Goal: Information Seeking & Learning: Learn about a topic

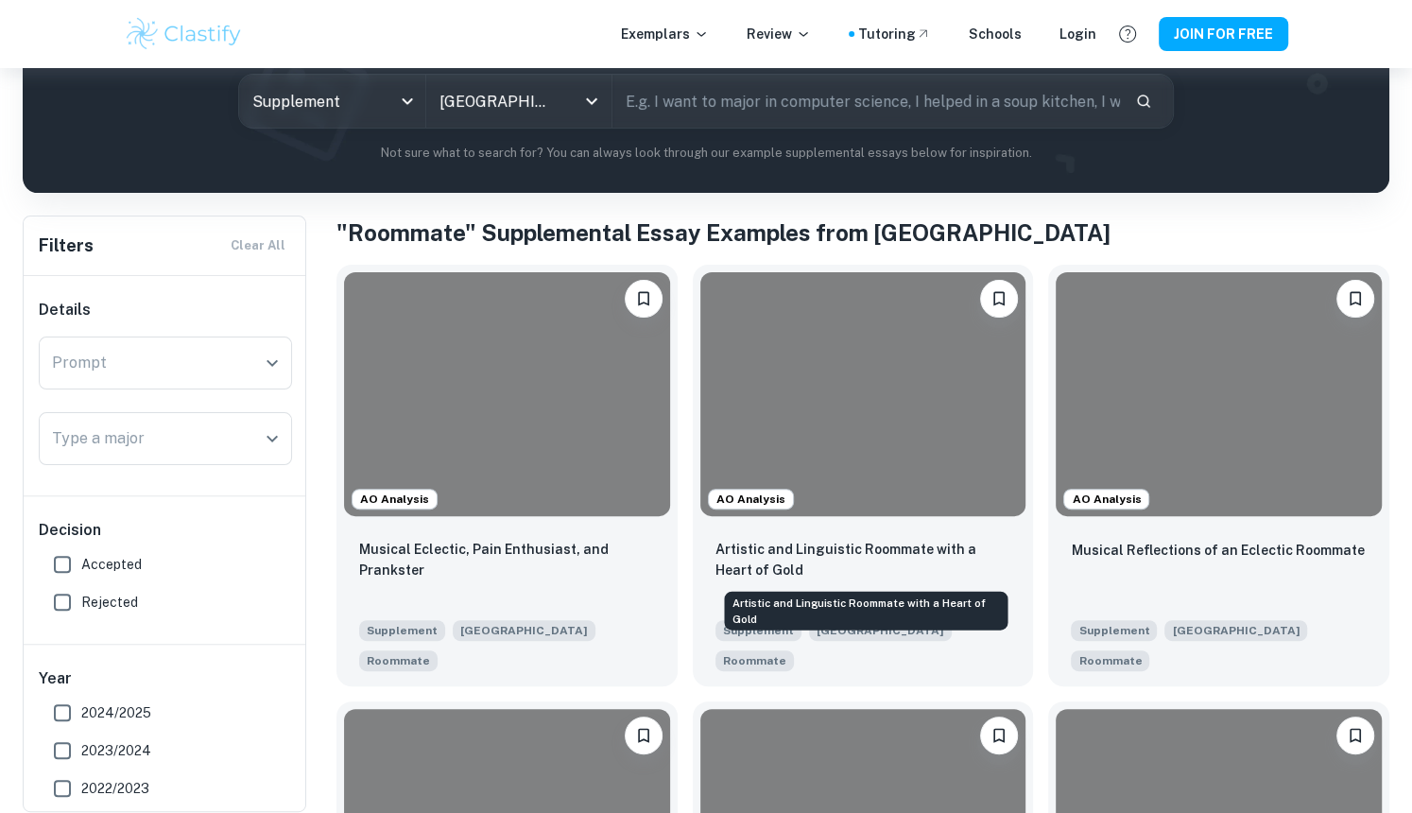
scroll to position [242, 0]
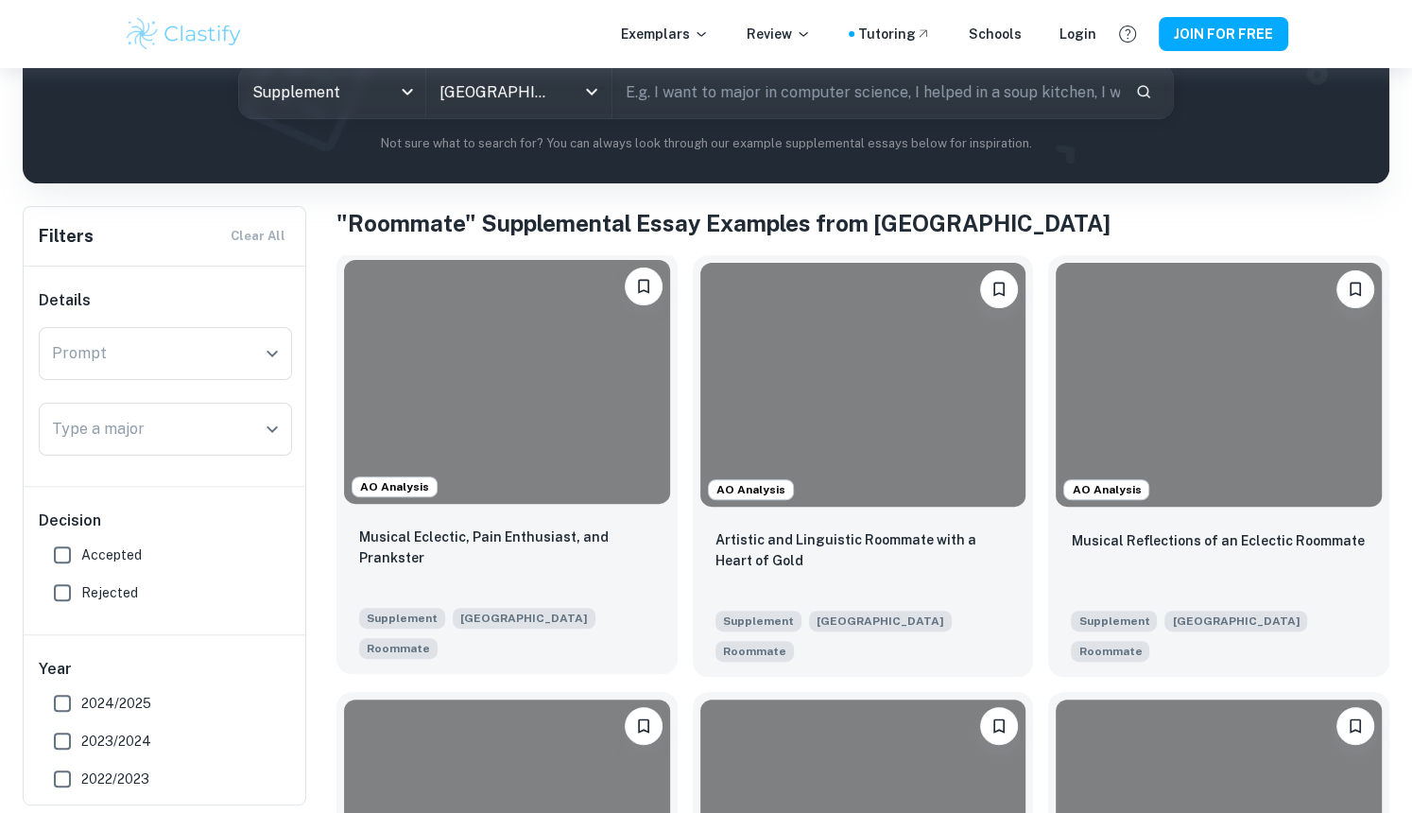
click at [576, 476] on div at bounding box center [507, 382] width 326 height 244
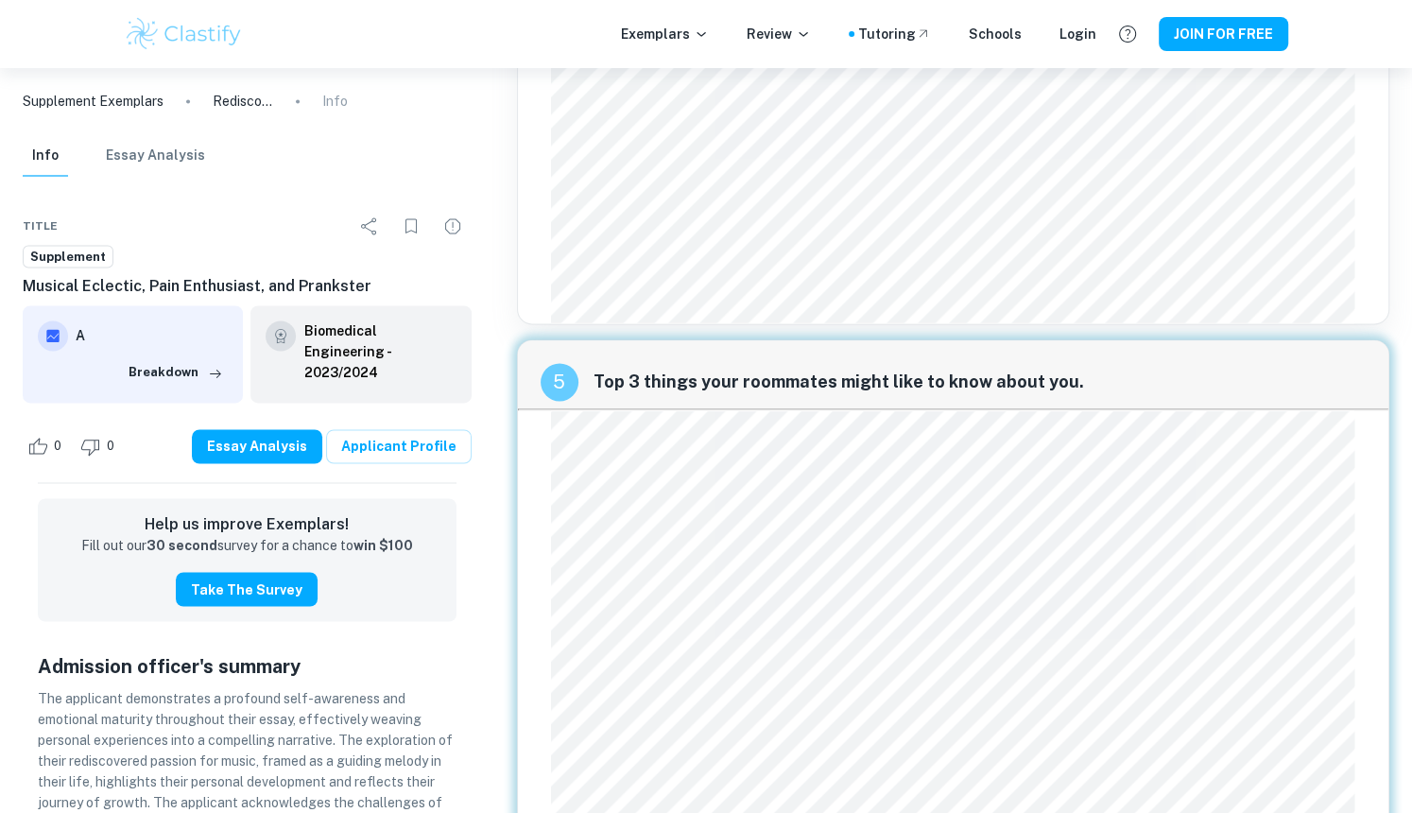
scroll to position [2246, 0]
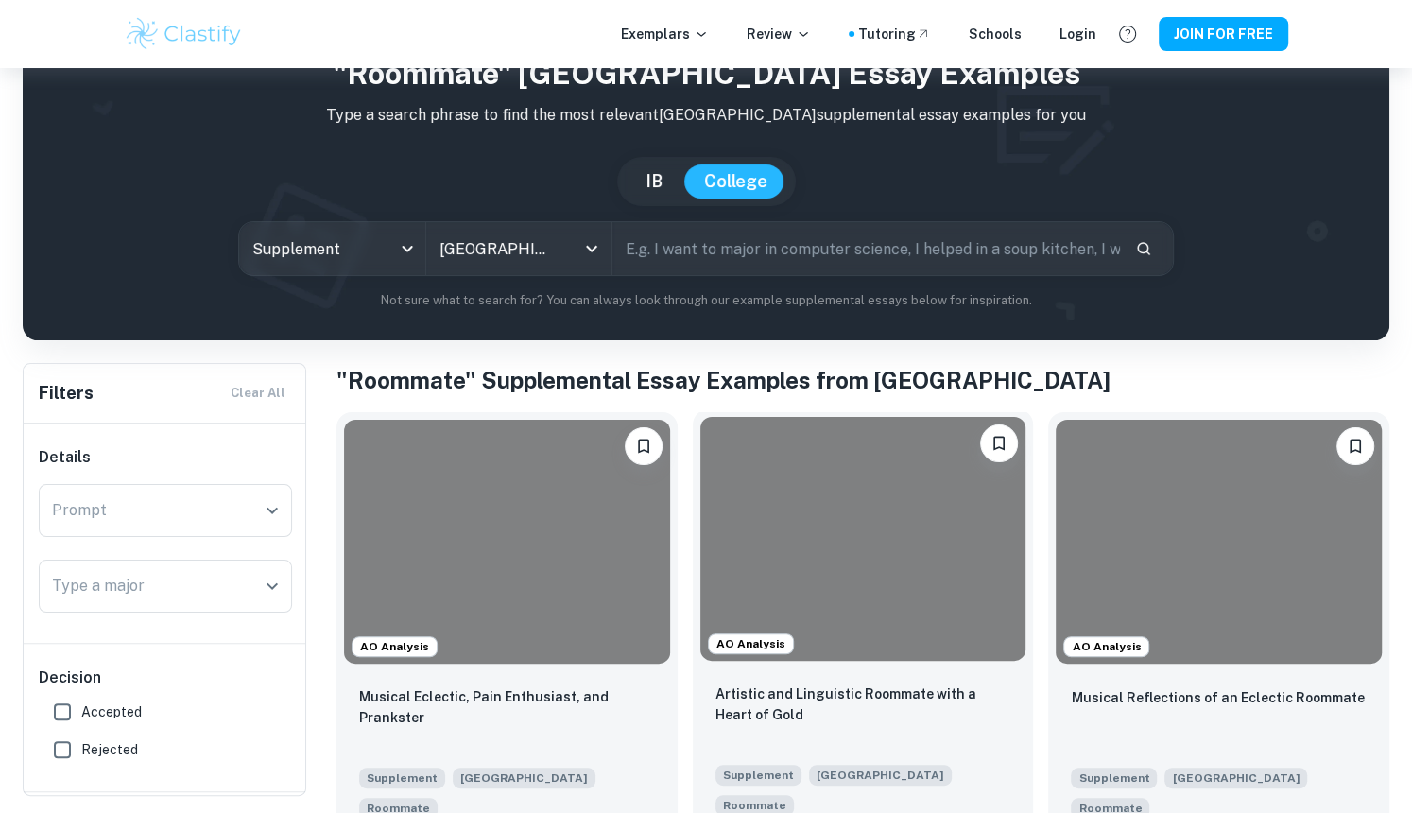
scroll to position [86, 0]
click at [798, 579] on div at bounding box center [863, 538] width 326 height 244
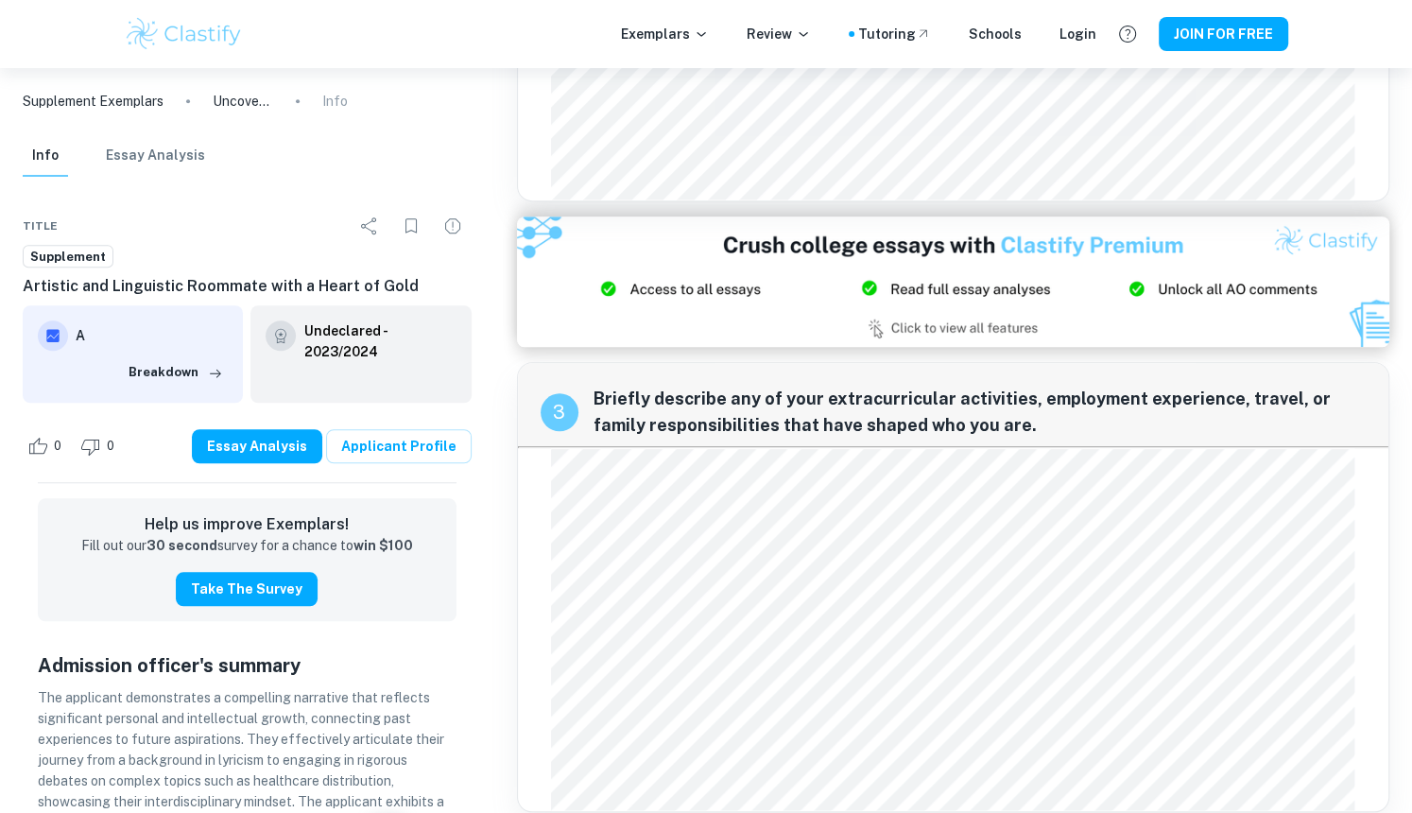
scroll to position [1134, 0]
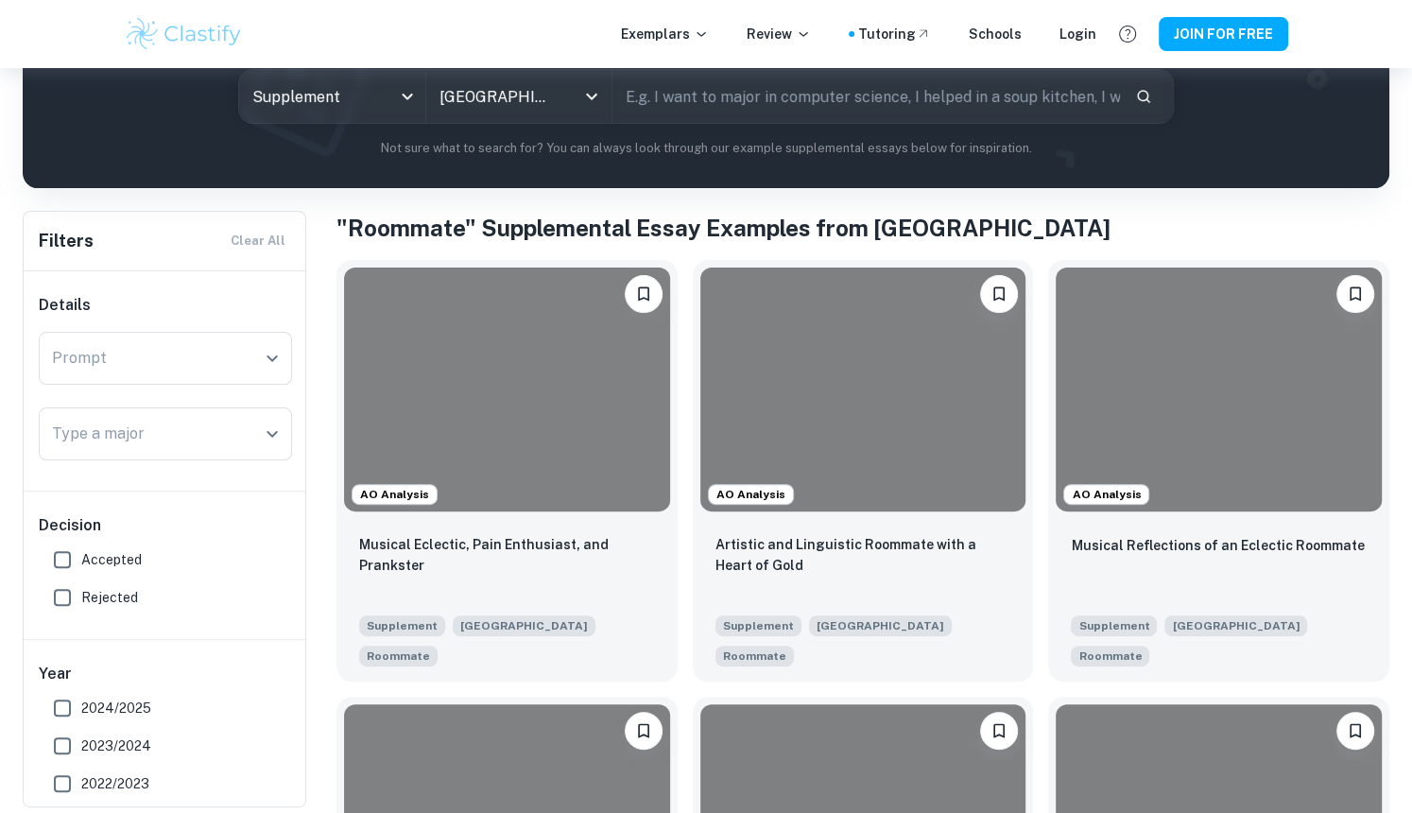
scroll to position [238, 0]
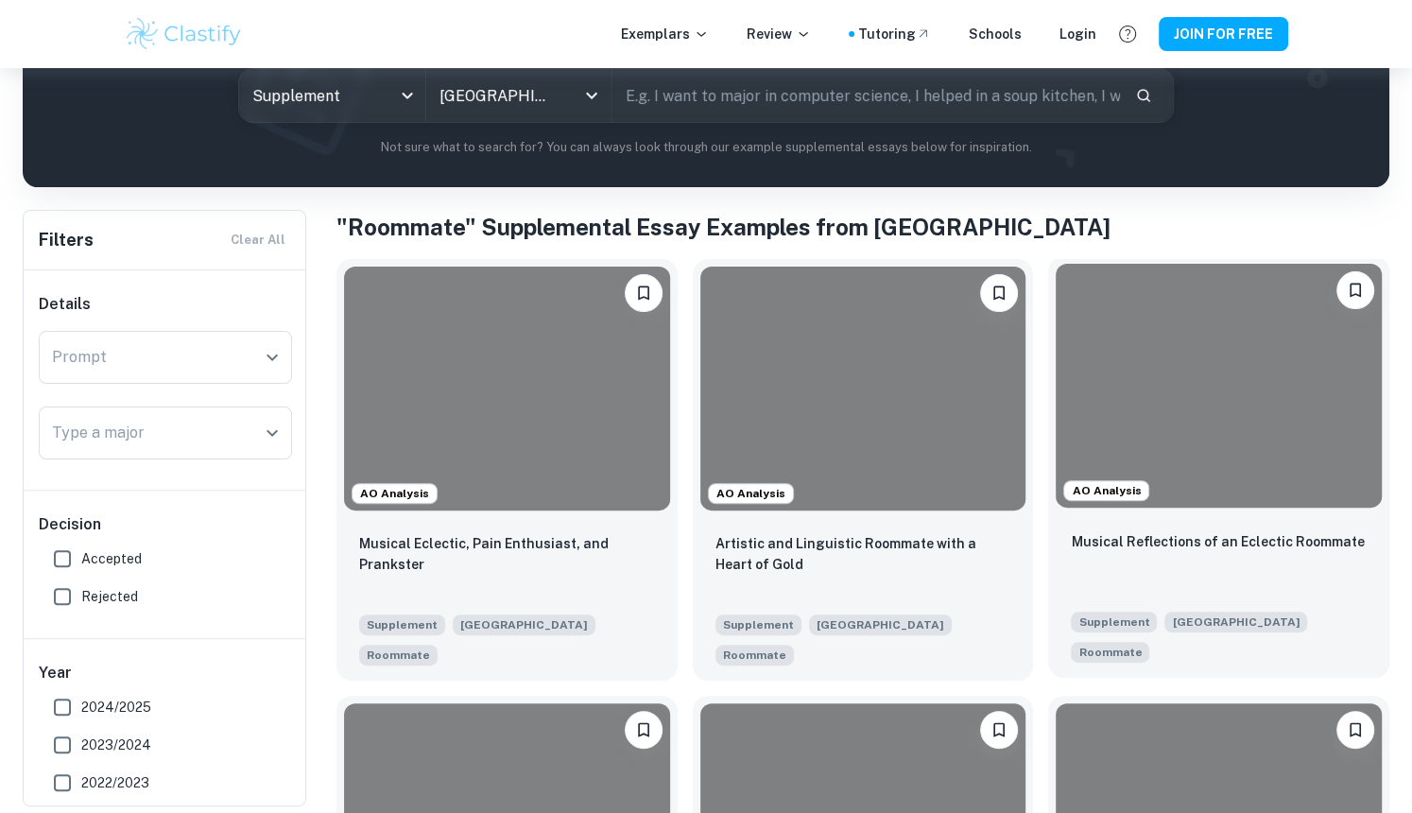
click at [1222, 456] on div at bounding box center [1219, 386] width 326 height 244
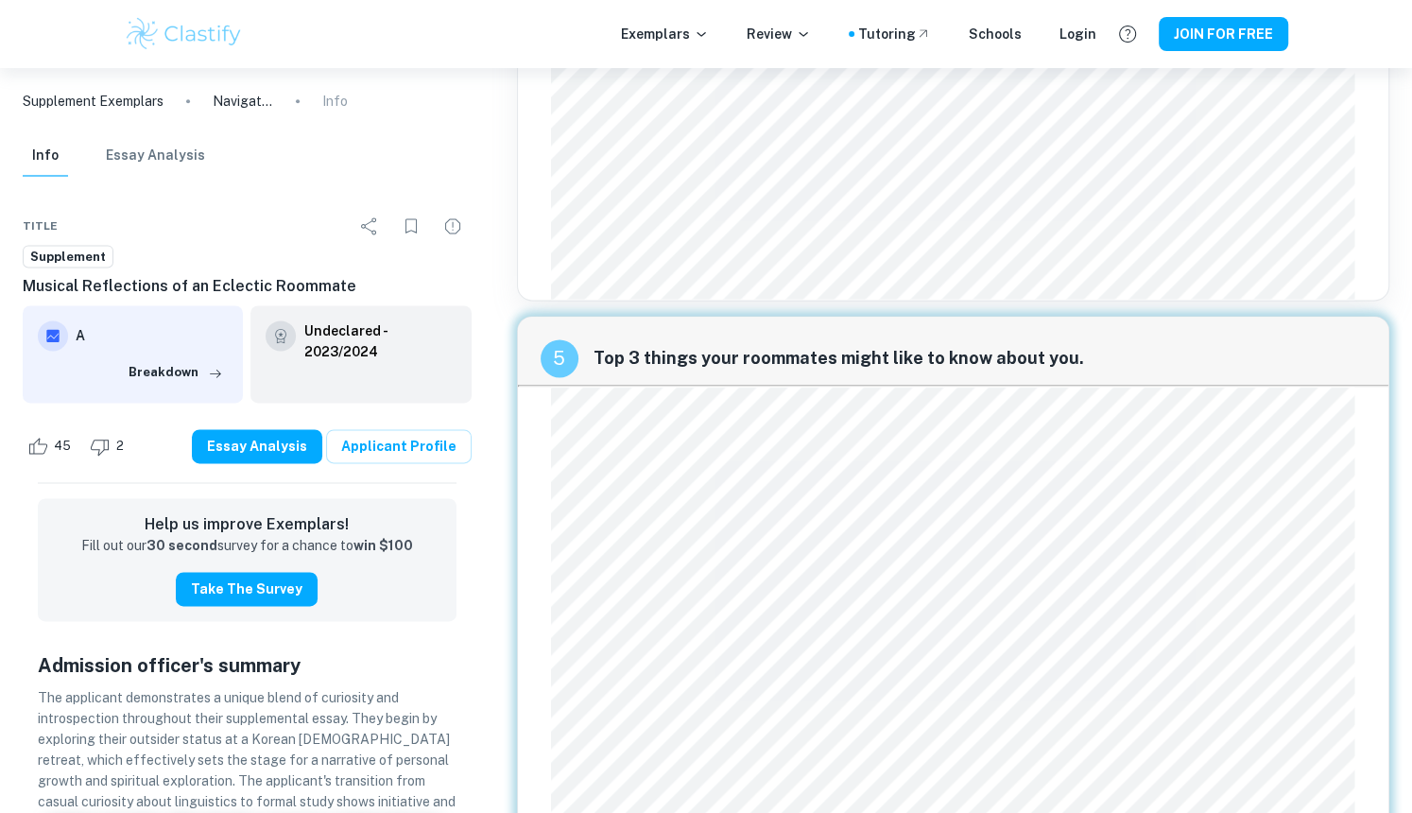
scroll to position [1933, 0]
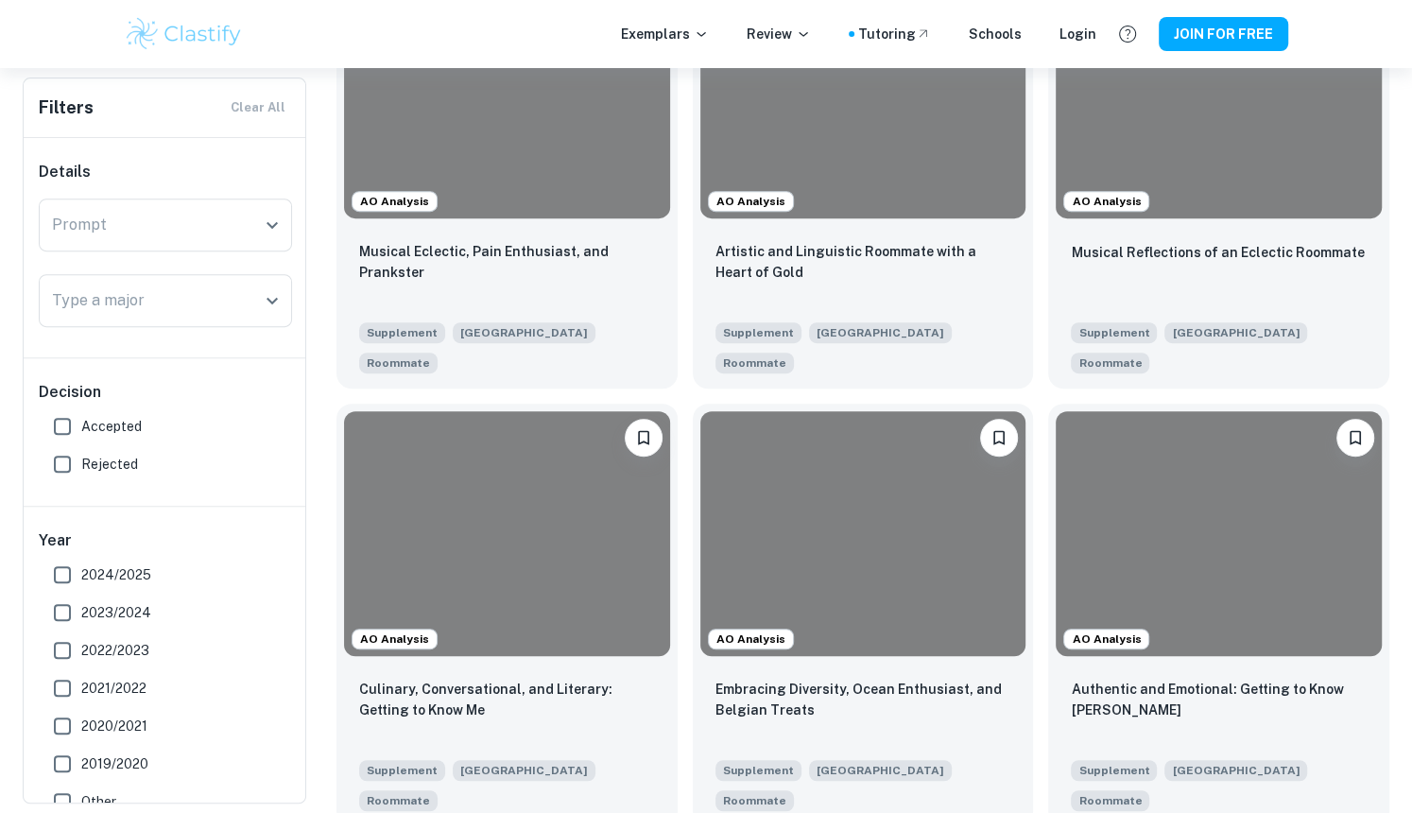
scroll to position [535, 0]
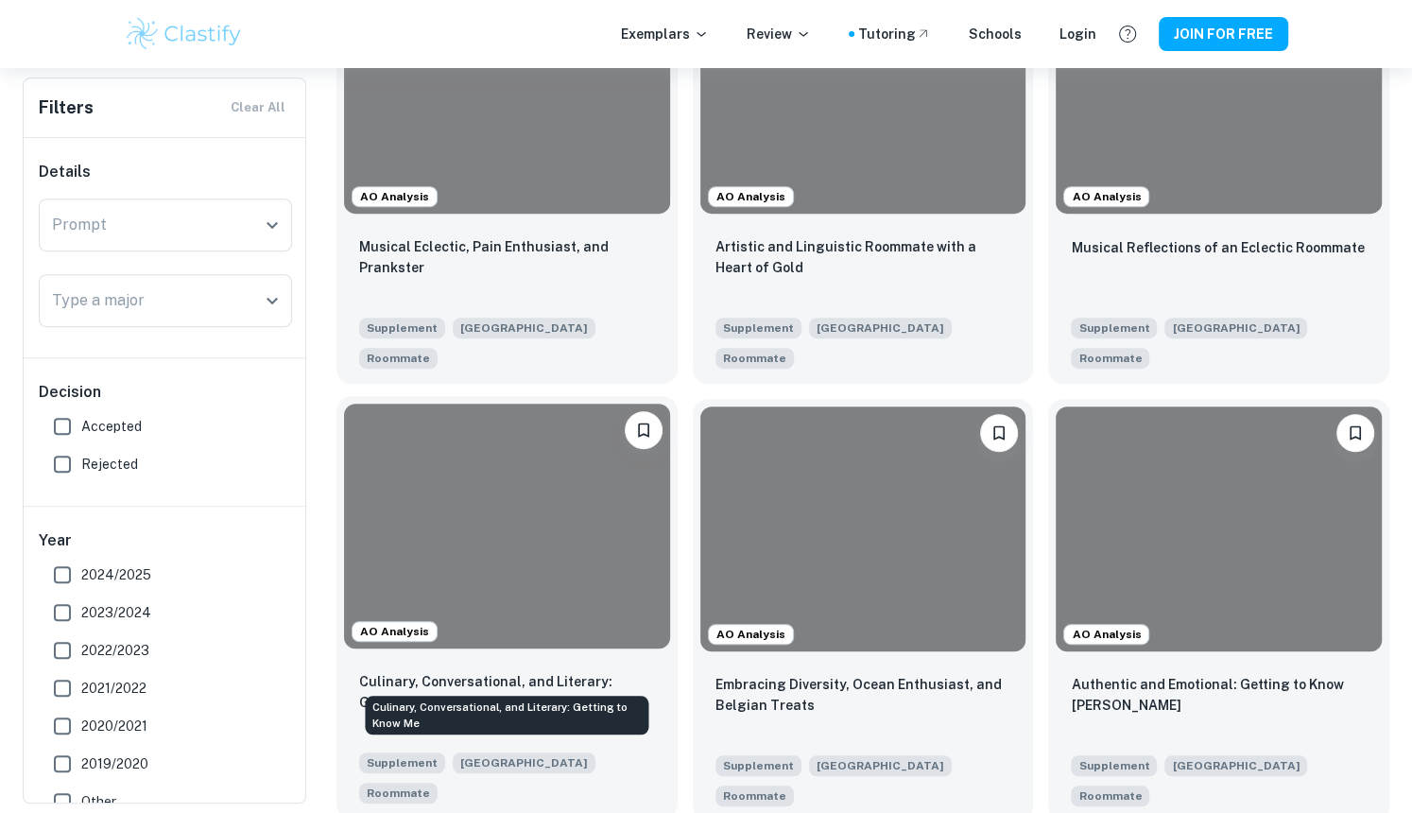
click at [479, 671] on p "Culinary, Conversational, and Literary: Getting to Know Me" at bounding box center [507, 692] width 296 height 42
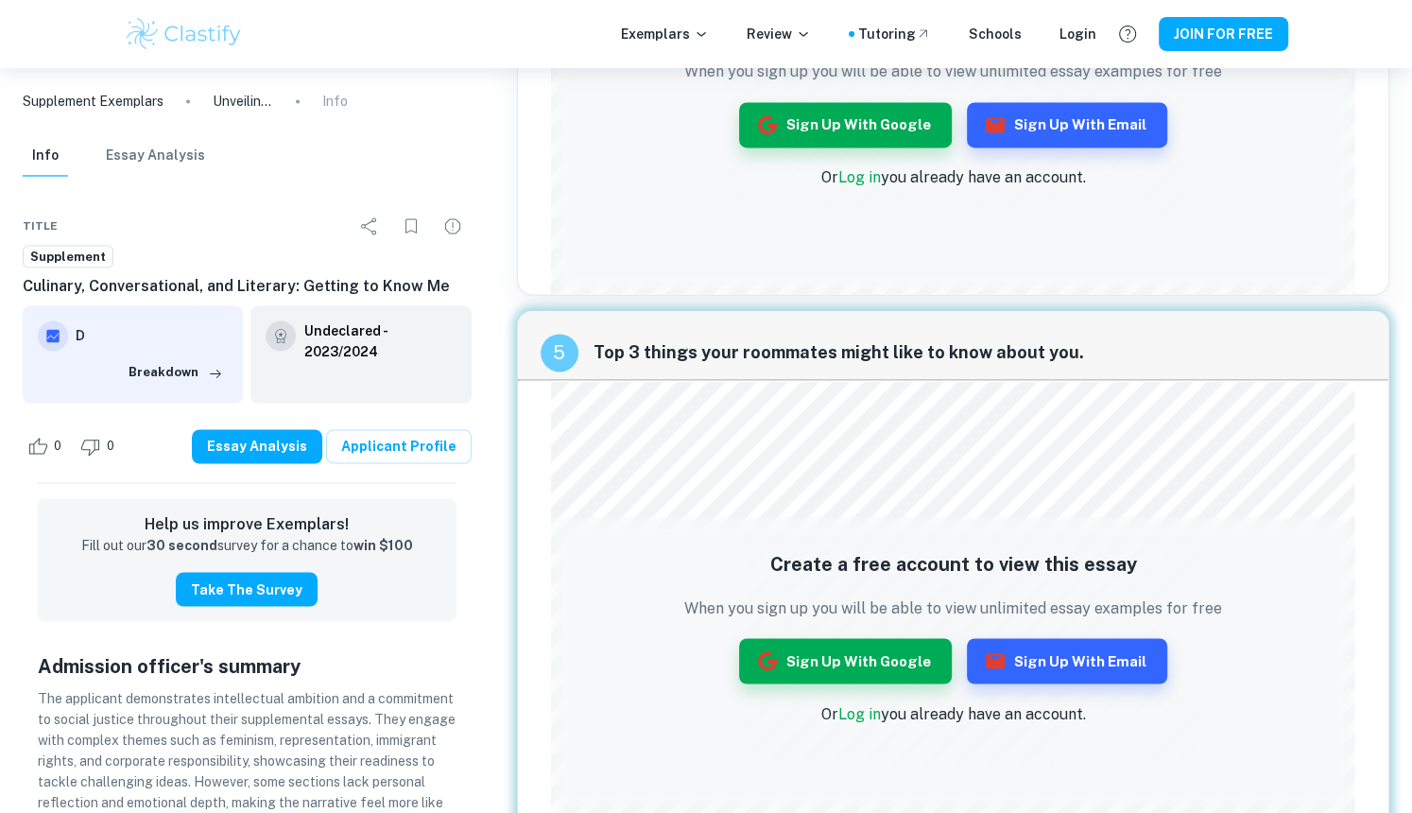
scroll to position [2275, 0]
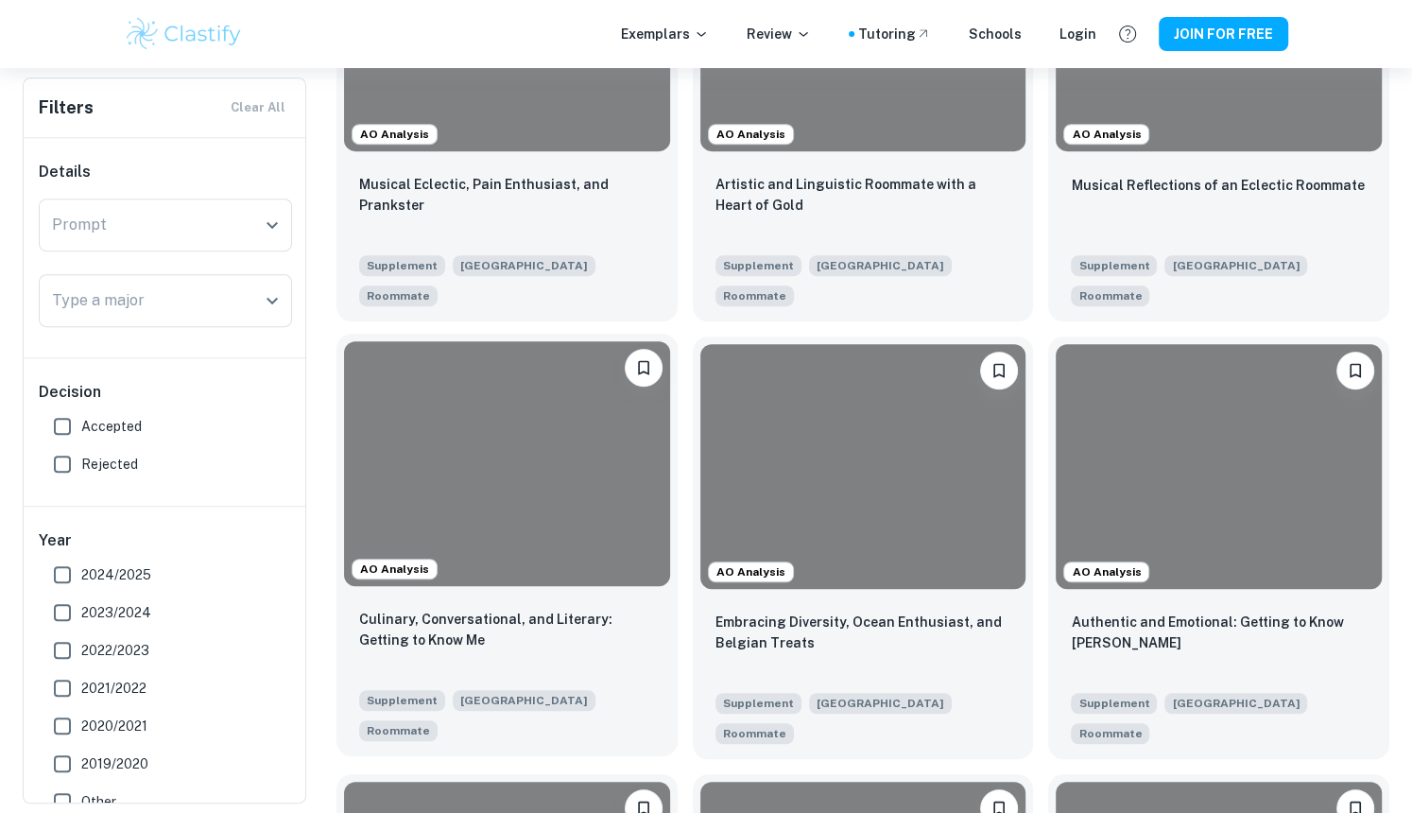
scroll to position [600, 0]
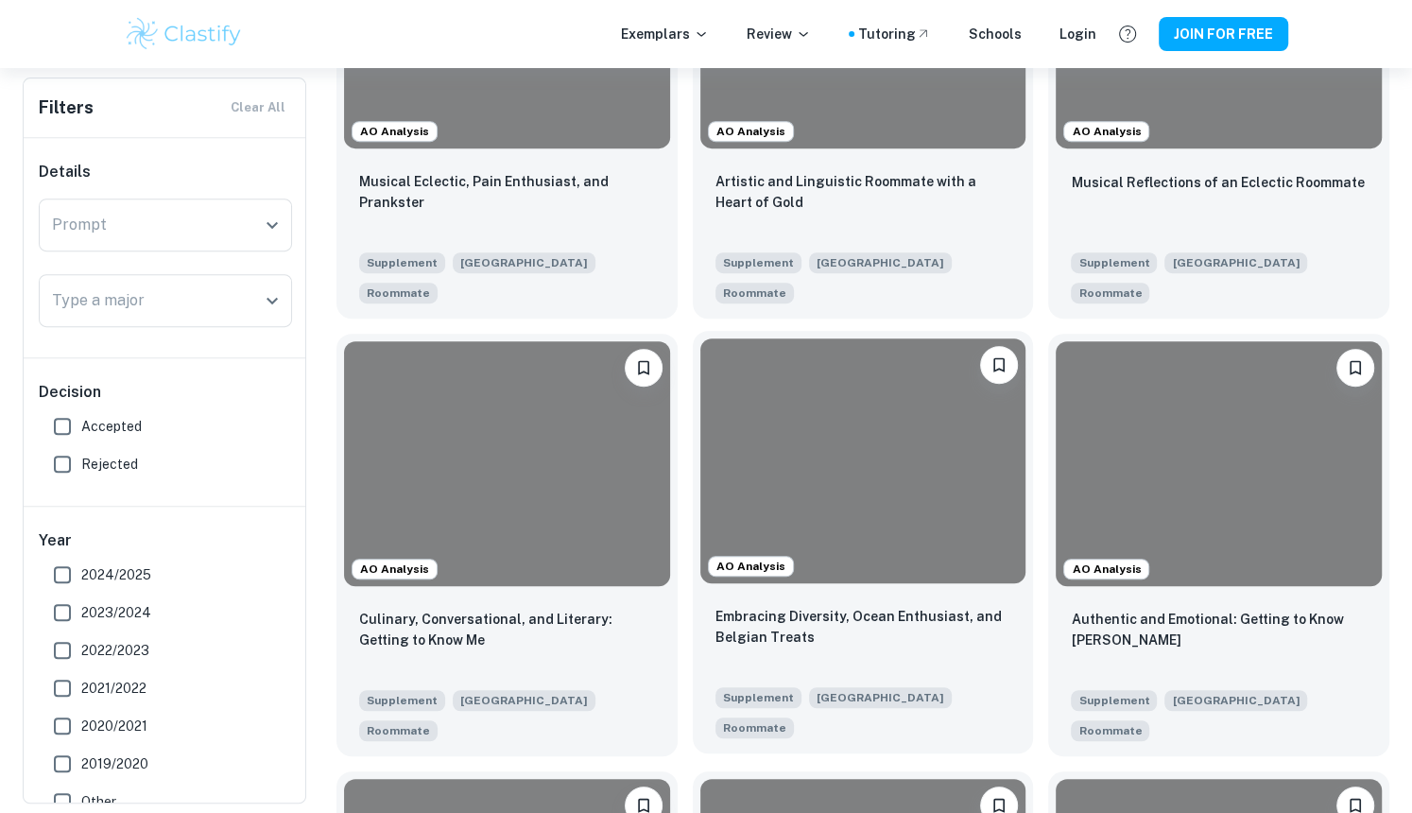
click at [756, 554] on div "AO Analysis" at bounding box center [863, 460] width 341 height 259
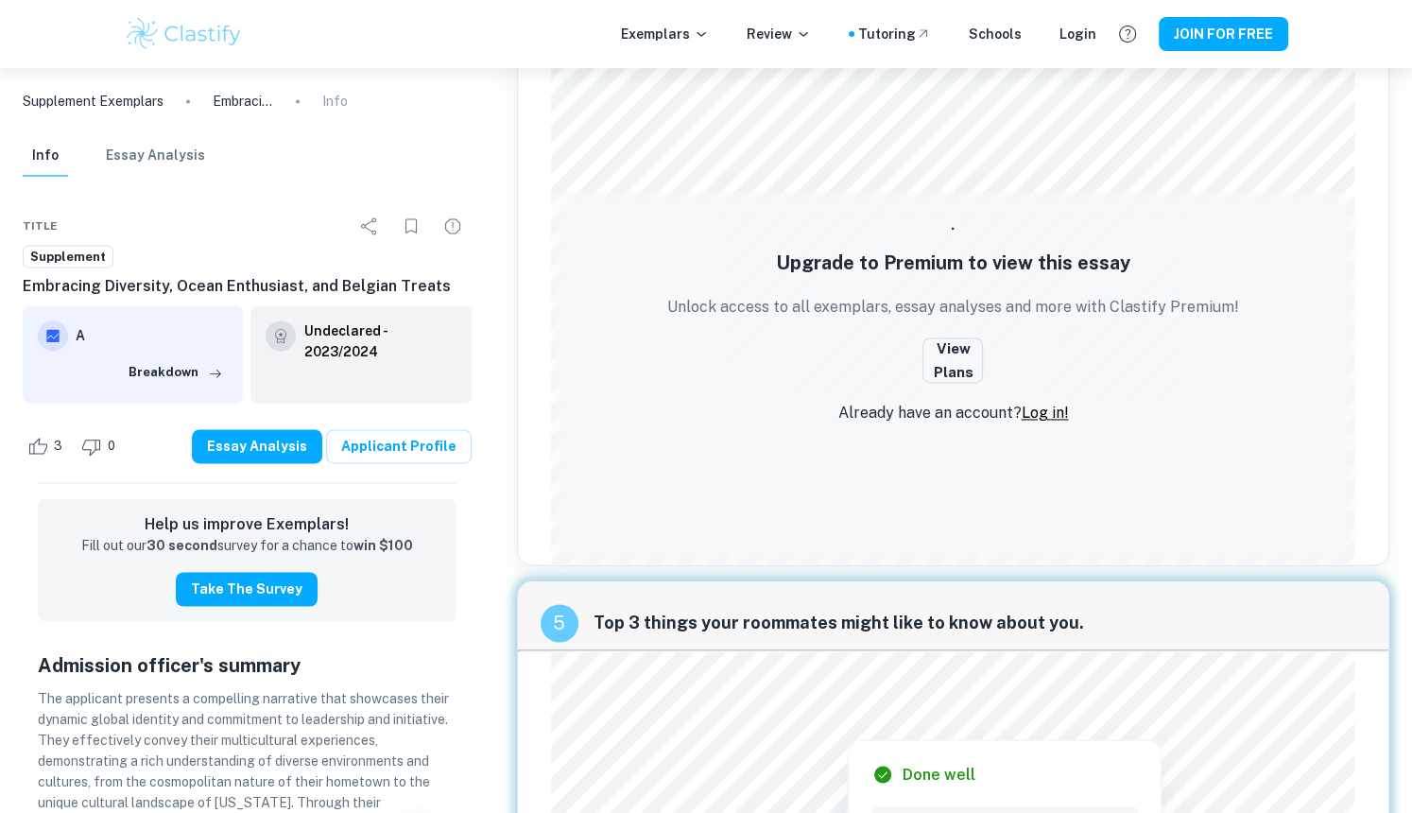
scroll to position [1748, 0]
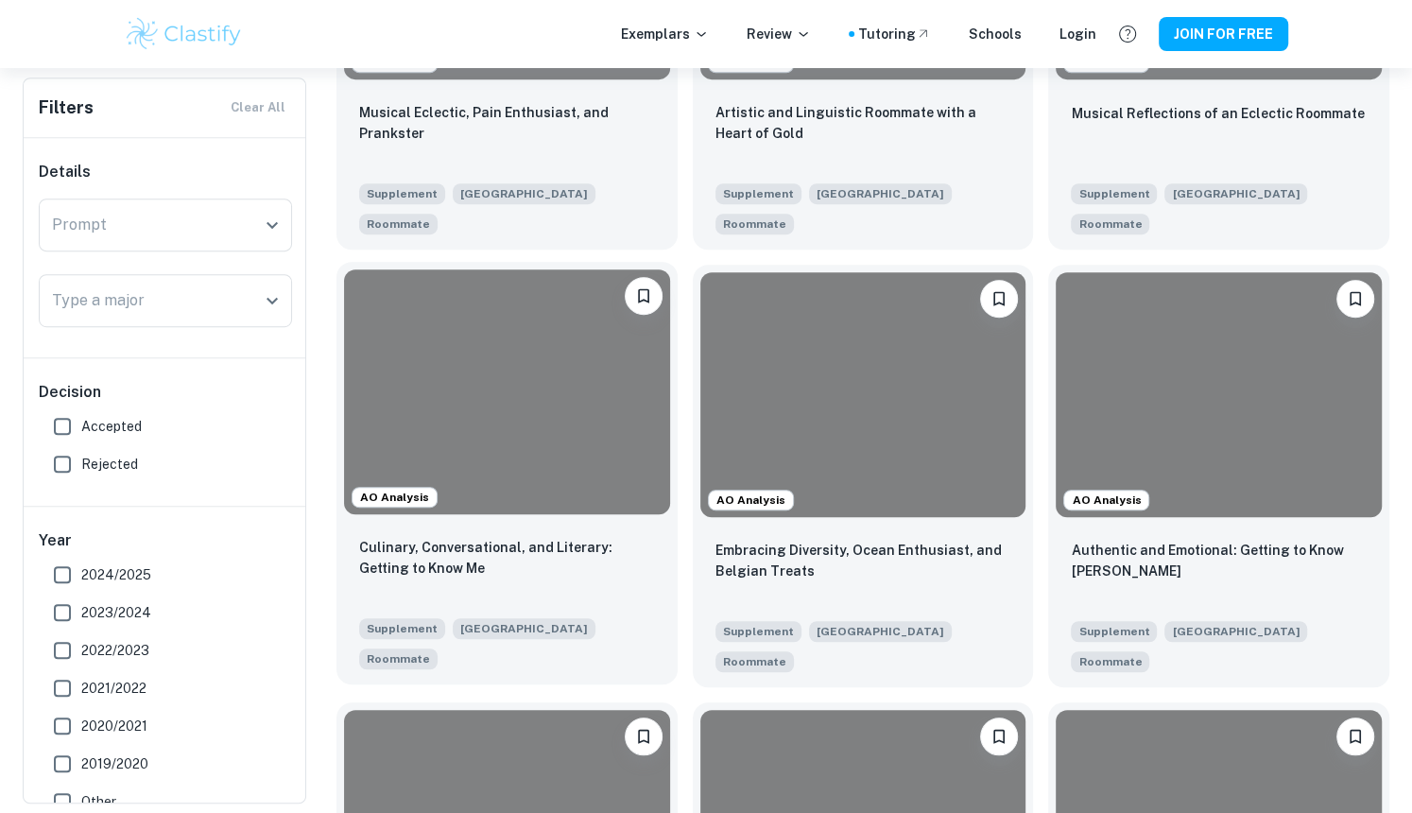
scroll to position [674, 0]
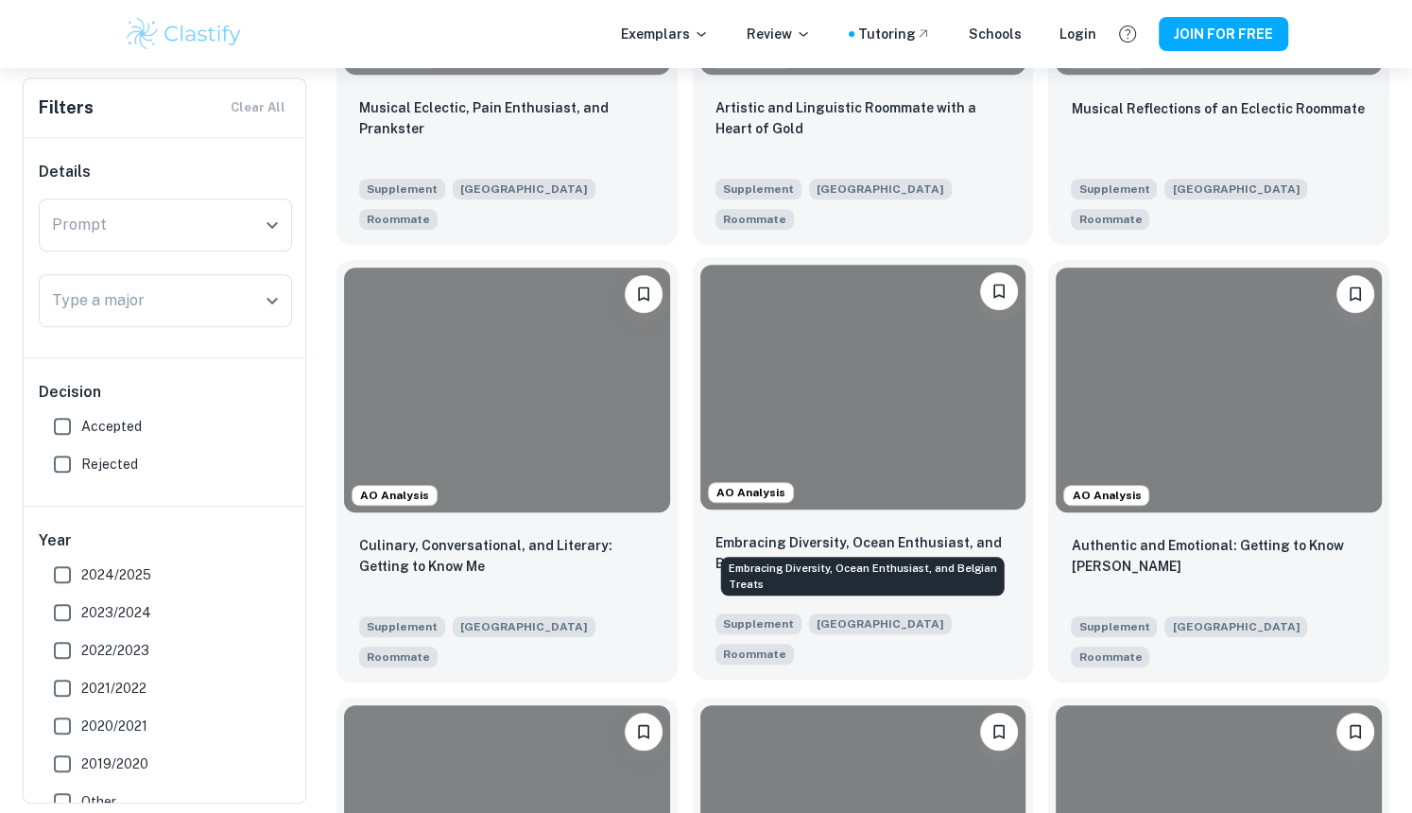
click at [966, 532] on p "Embracing Diversity, Ocean Enthusiast, and Belgian Treats" at bounding box center [863, 553] width 296 height 42
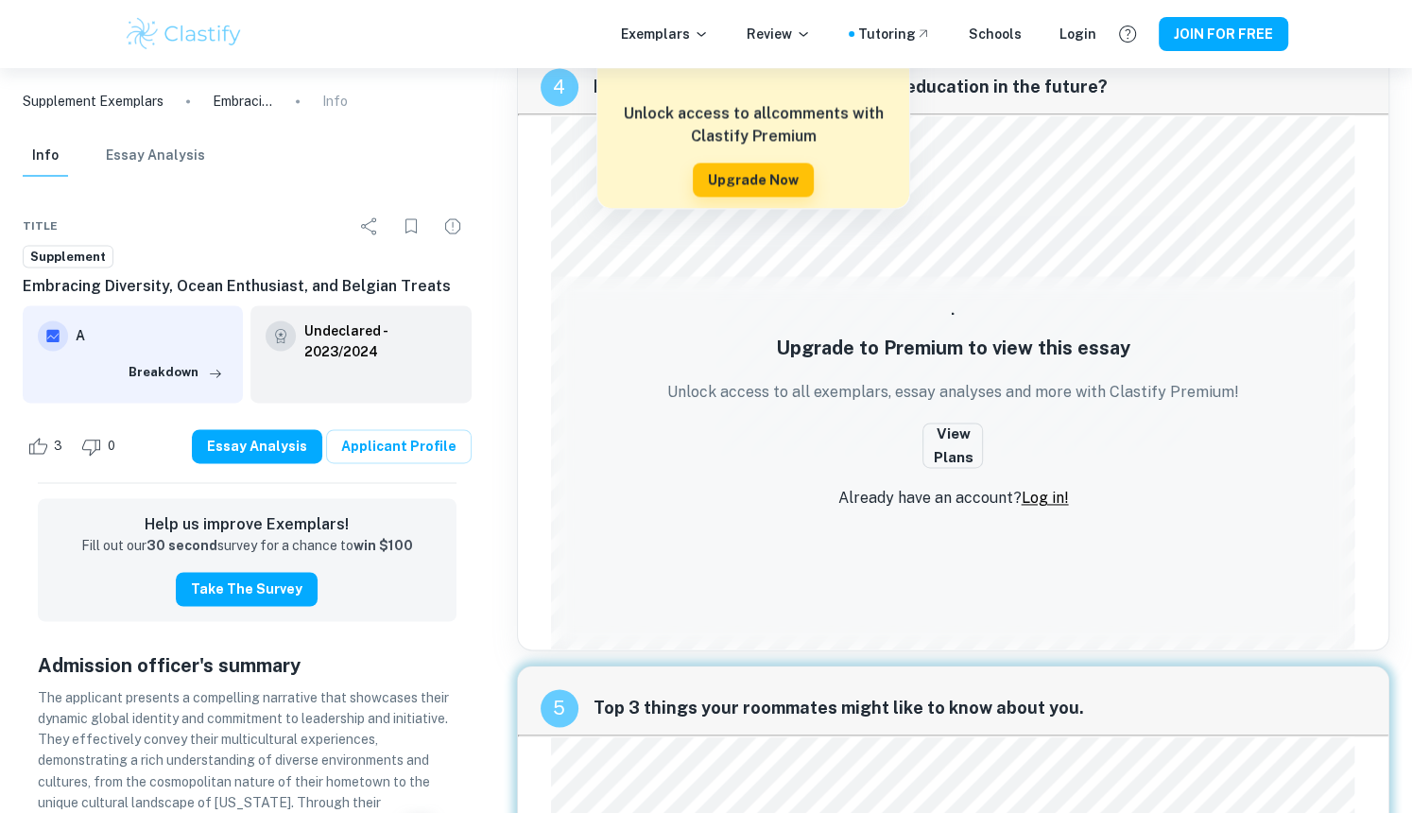
scroll to position [2057, 0]
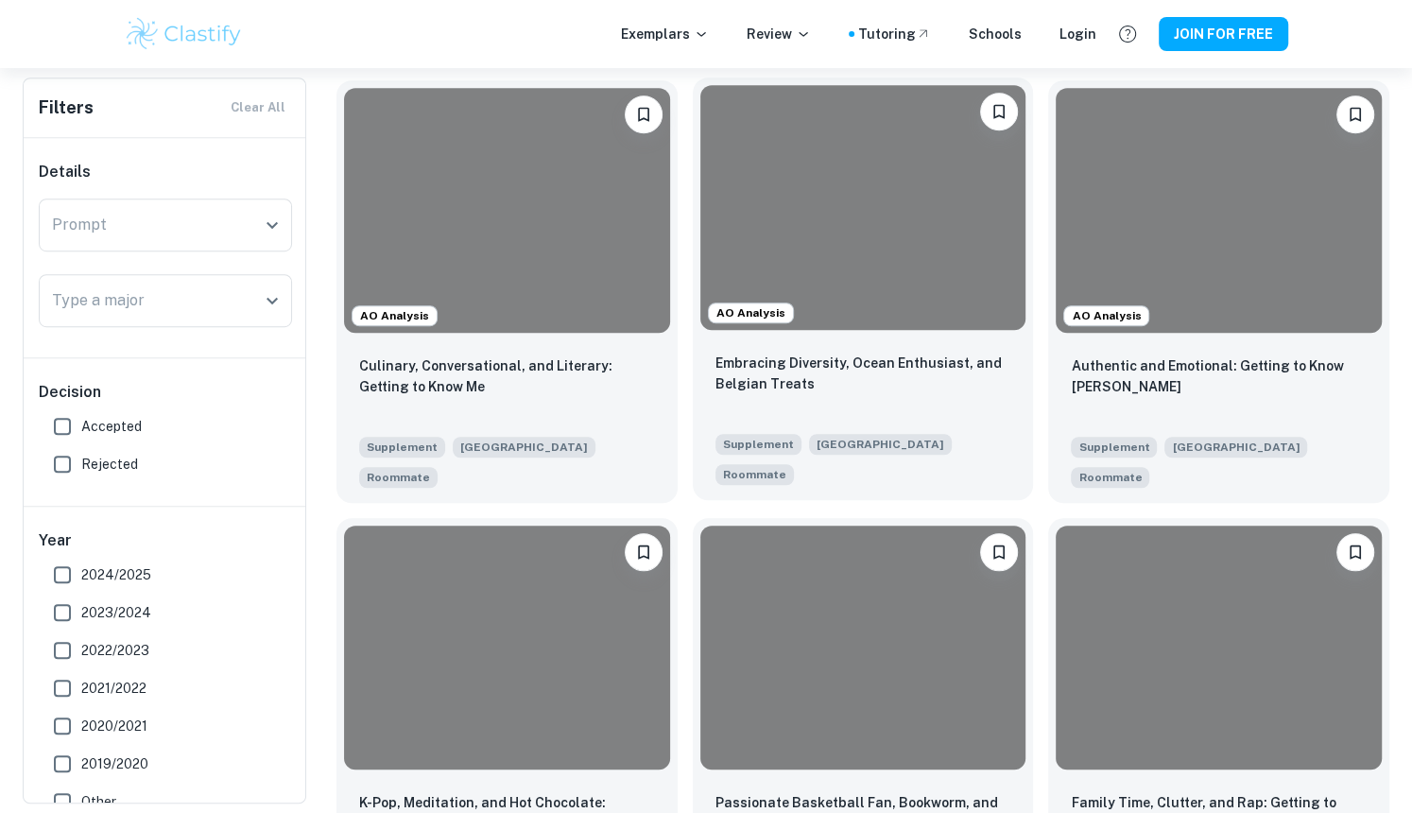
scroll to position [855, 0]
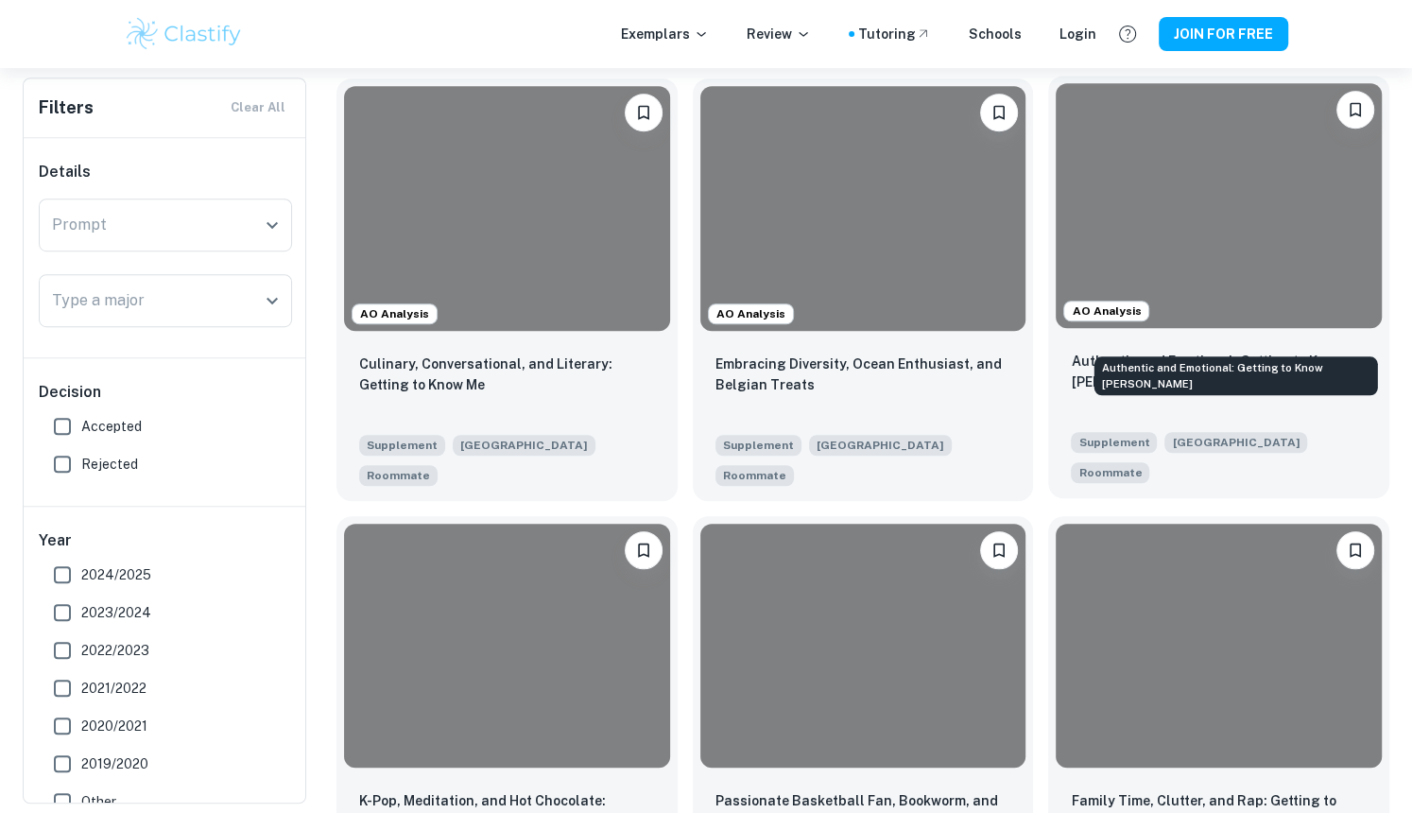
click at [1191, 351] on p "Authentic and Emotional: Getting to Know [PERSON_NAME]" at bounding box center [1219, 372] width 296 height 42
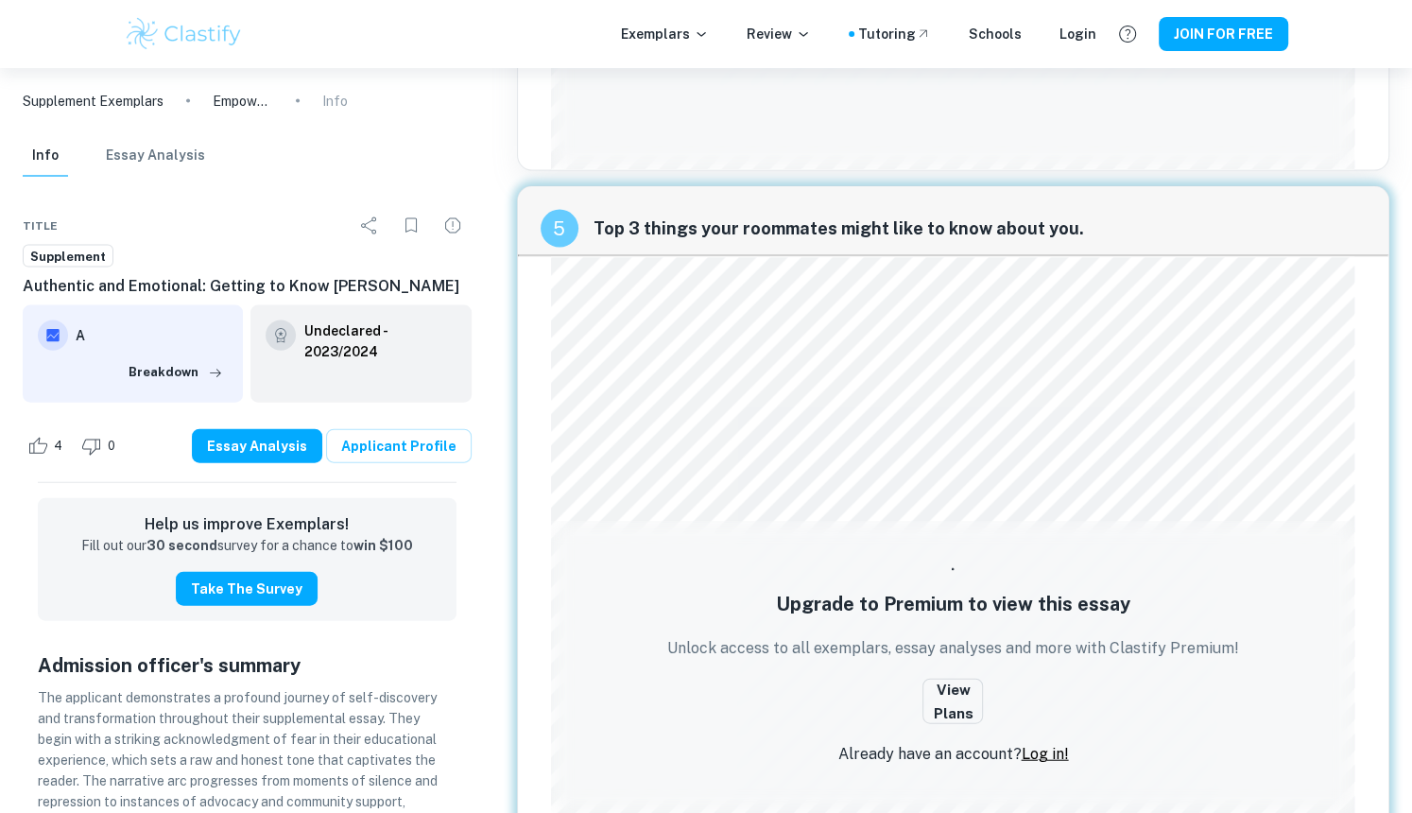
scroll to position [3193, 0]
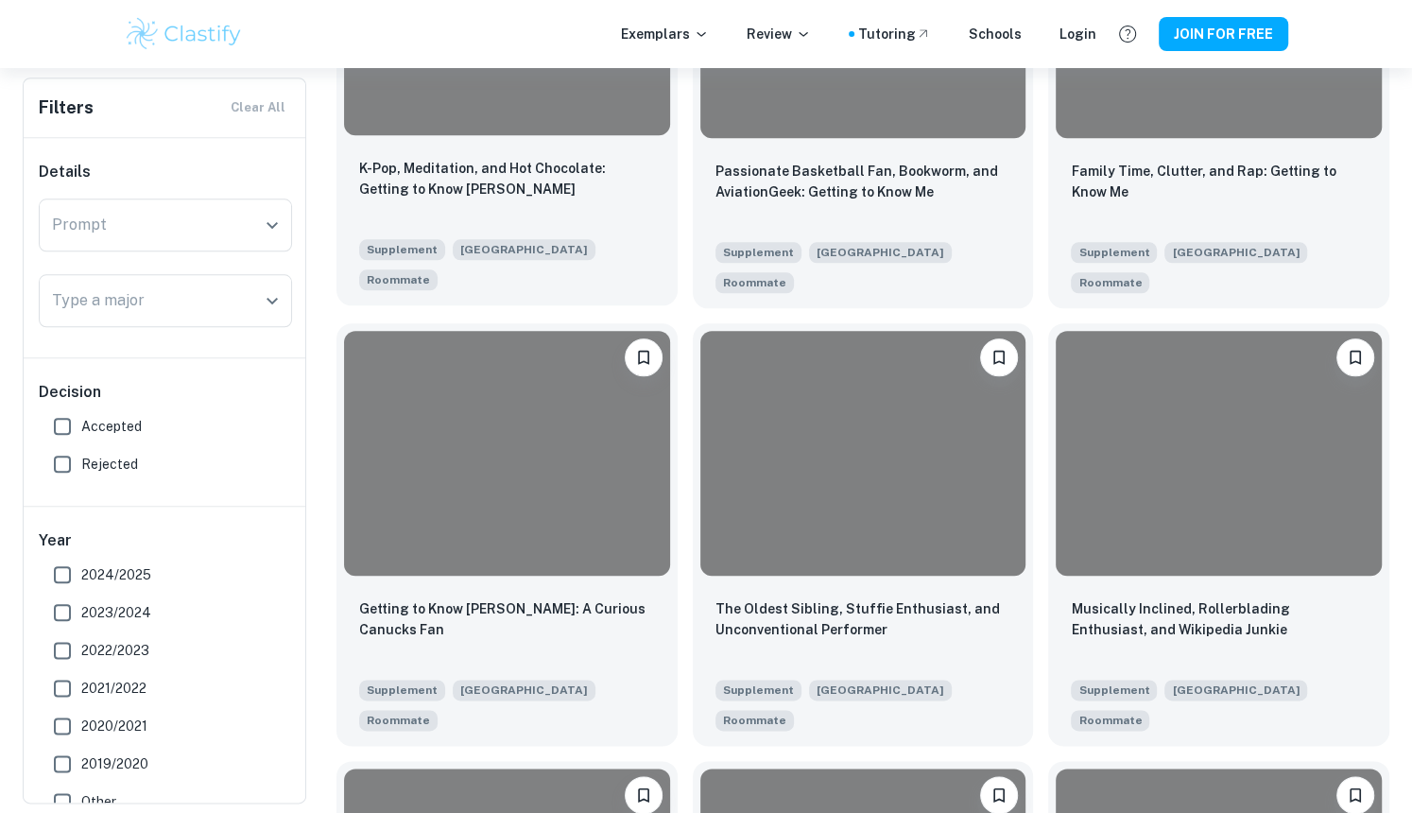
scroll to position [1231, 0]
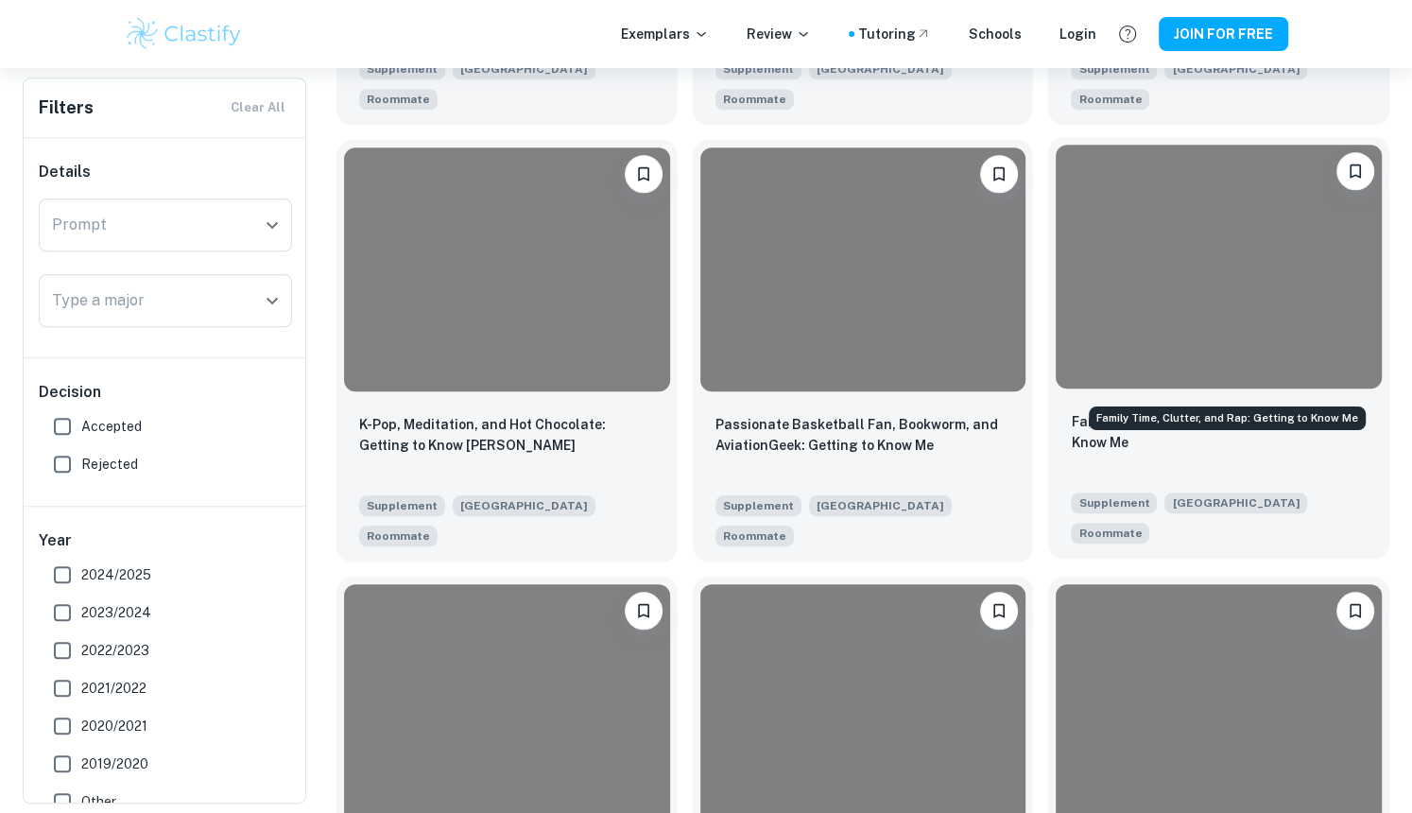
click at [1128, 411] on p "Family Time, Clutter, and Rap: Getting to Know Me" at bounding box center [1219, 432] width 296 height 42
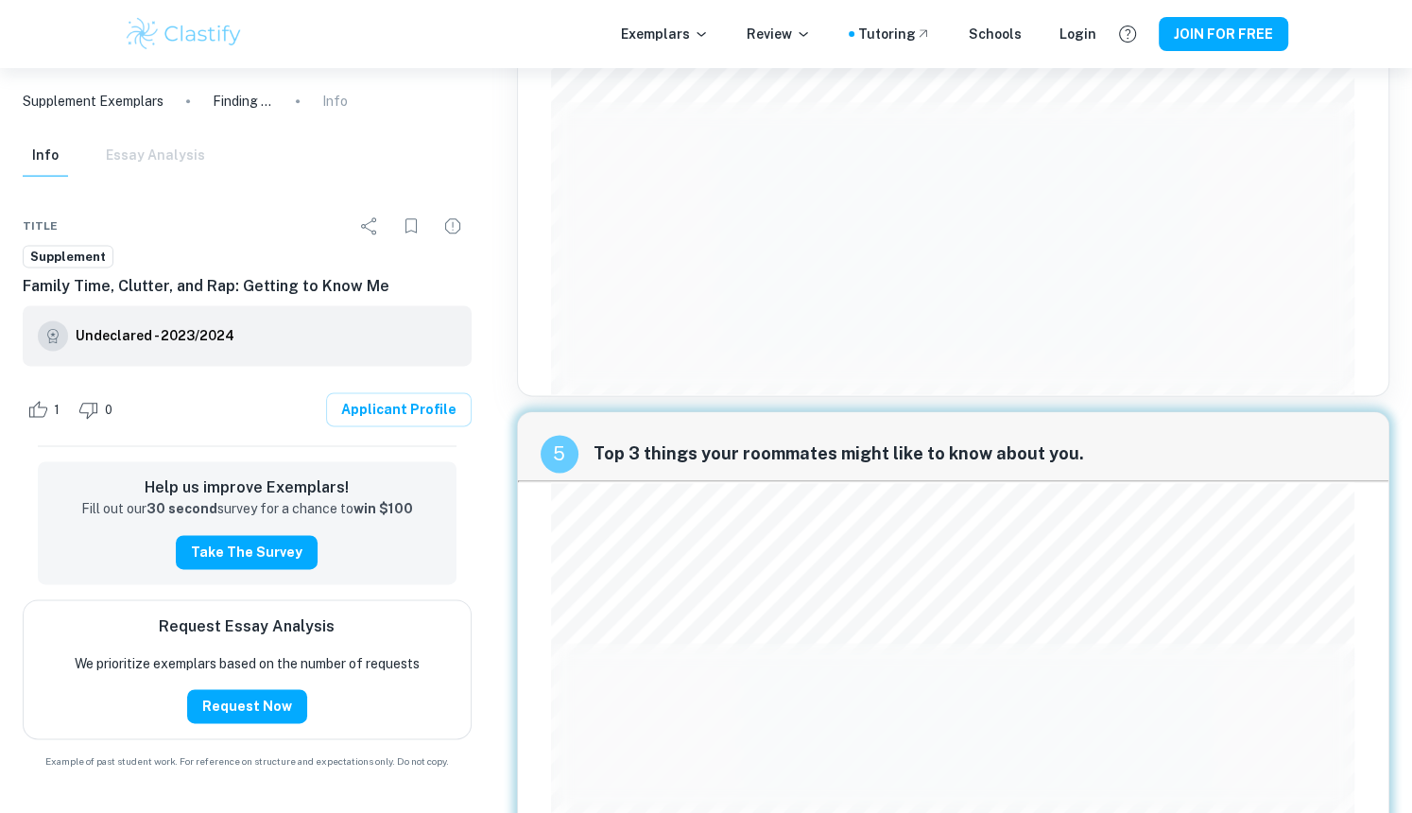
scroll to position [2036, 0]
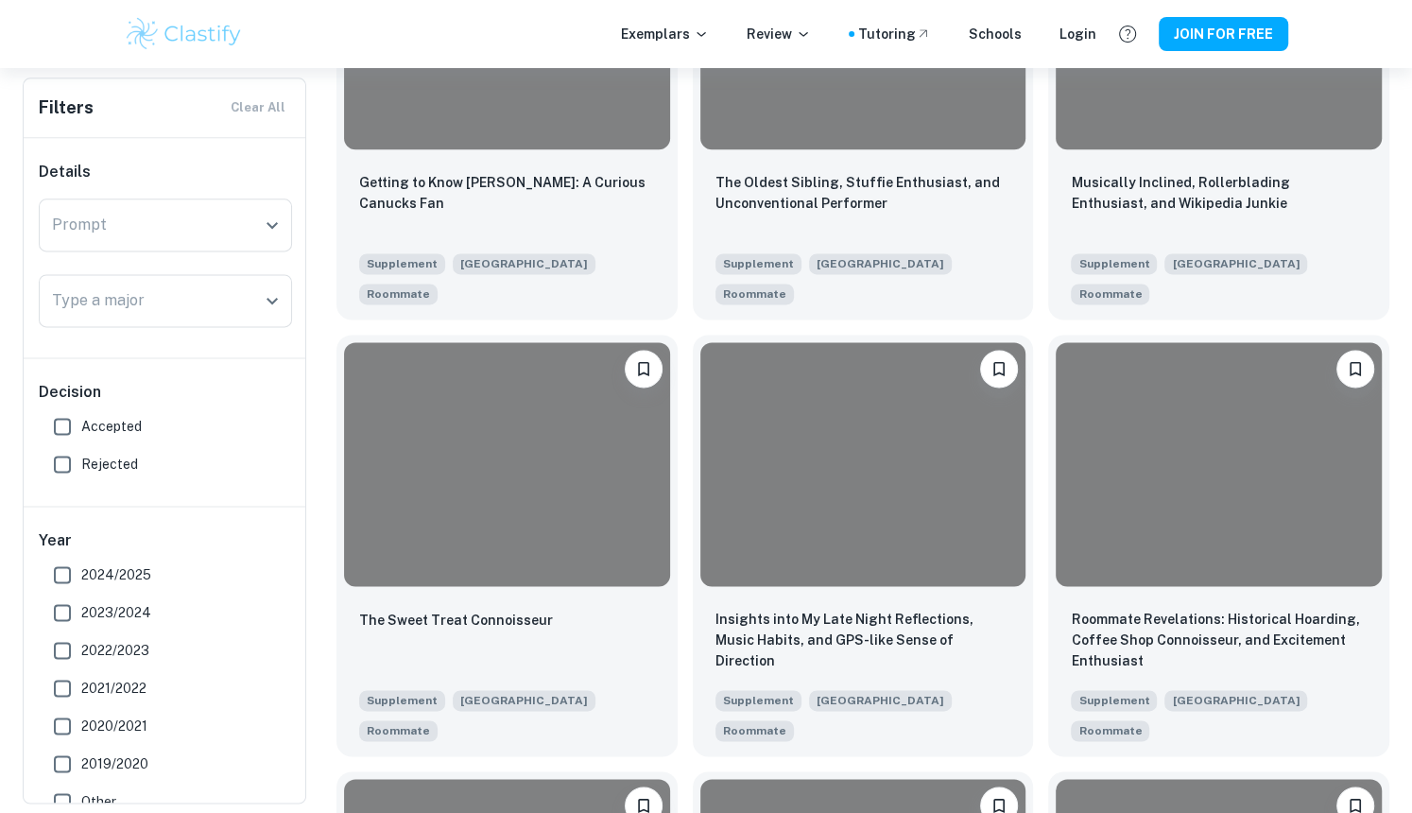
scroll to position [2926, 0]
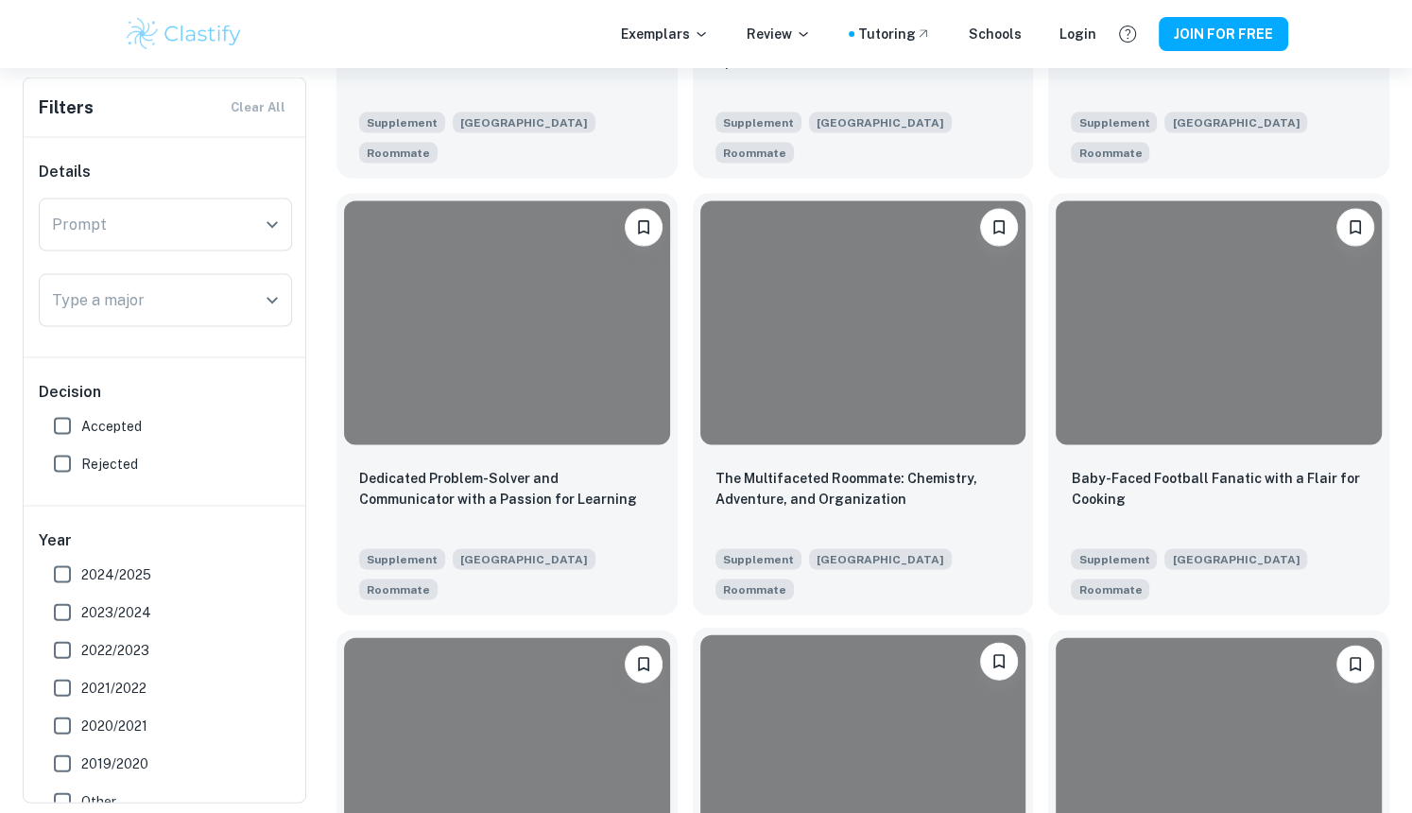
click at [721, 635] on div at bounding box center [863, 757] width 326 height 244
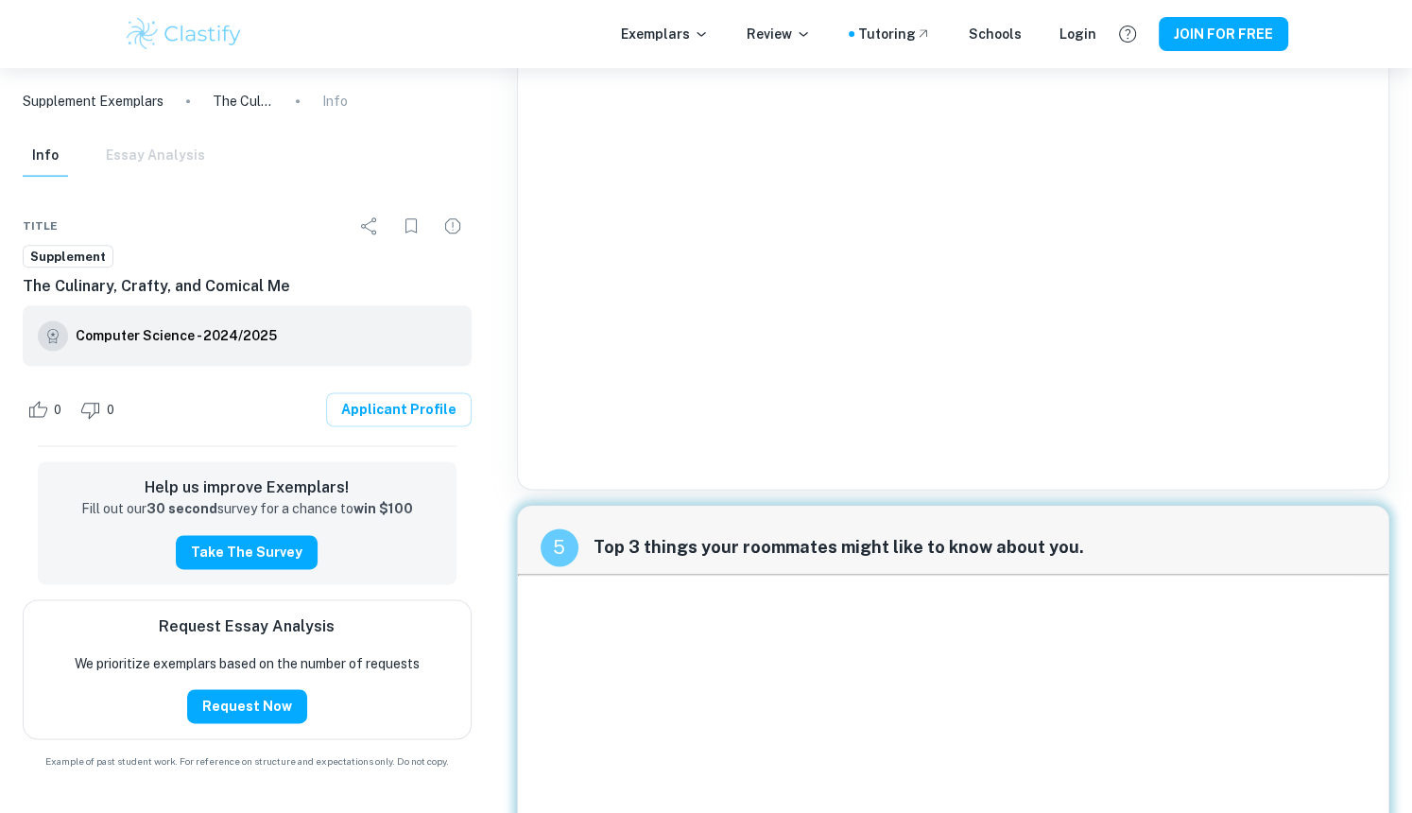
scroll to position [1886, 0]
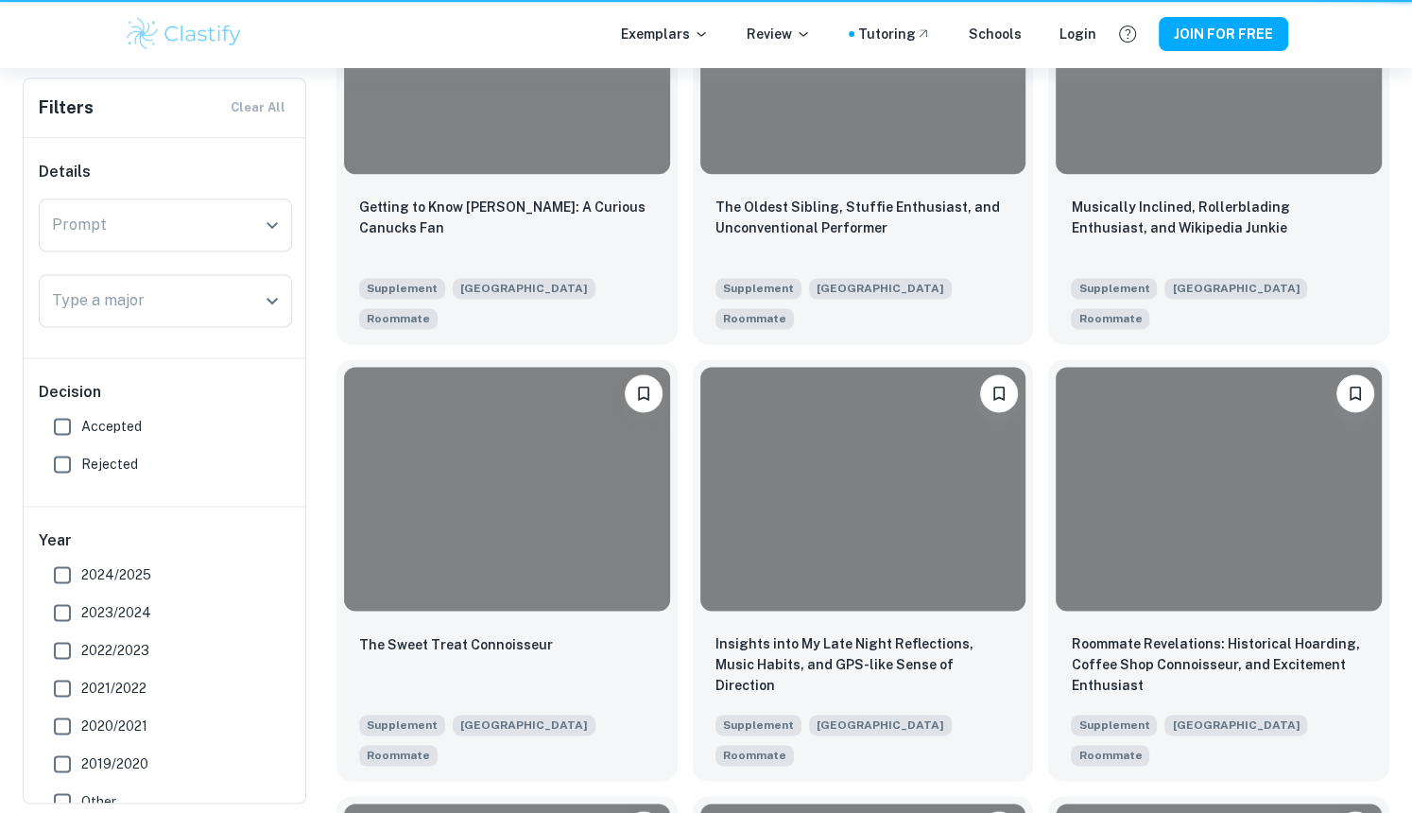
scroll to position [2926, 0]
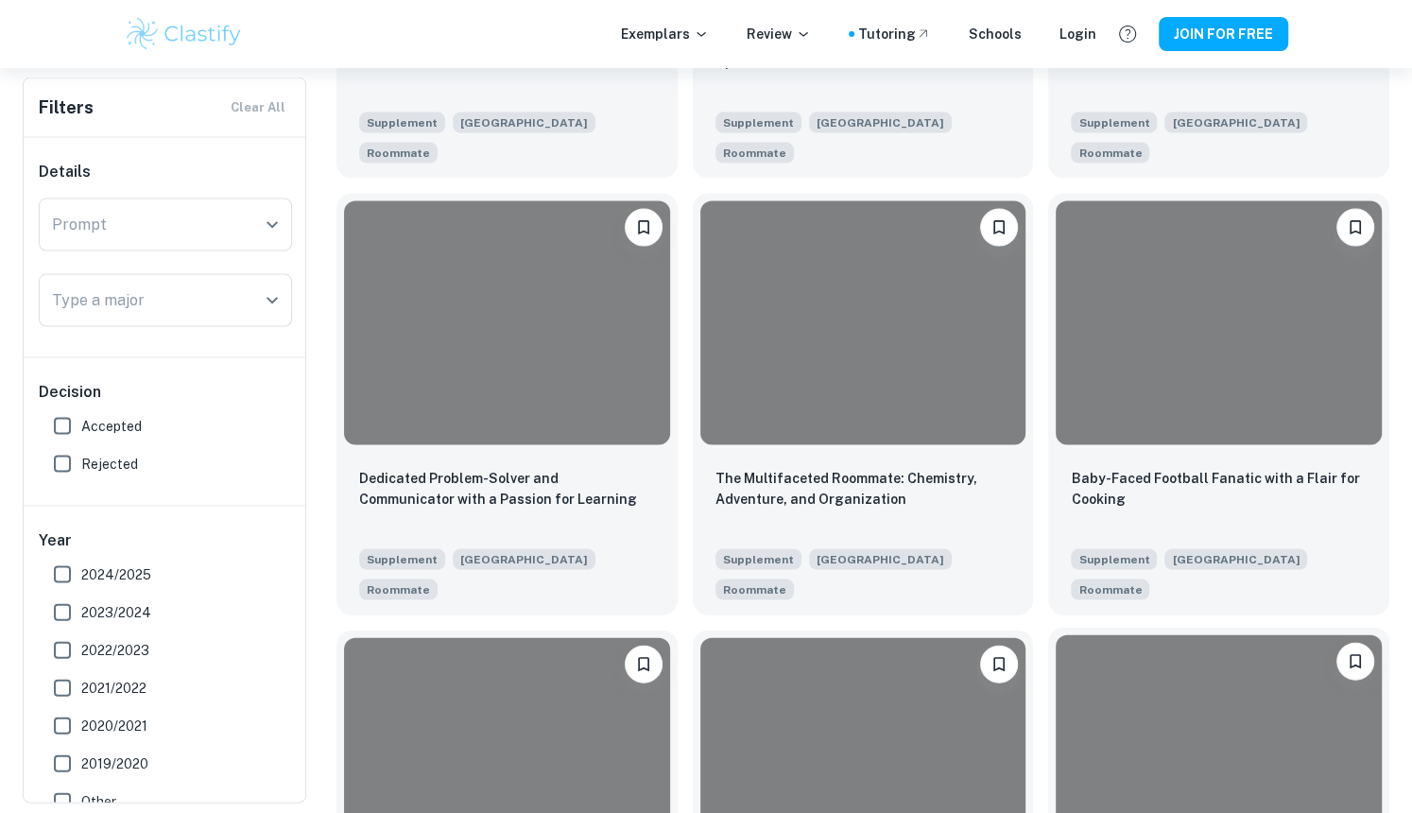
click at [1177, 635] on div at bounding box center [1219, 757] width 326 height 244
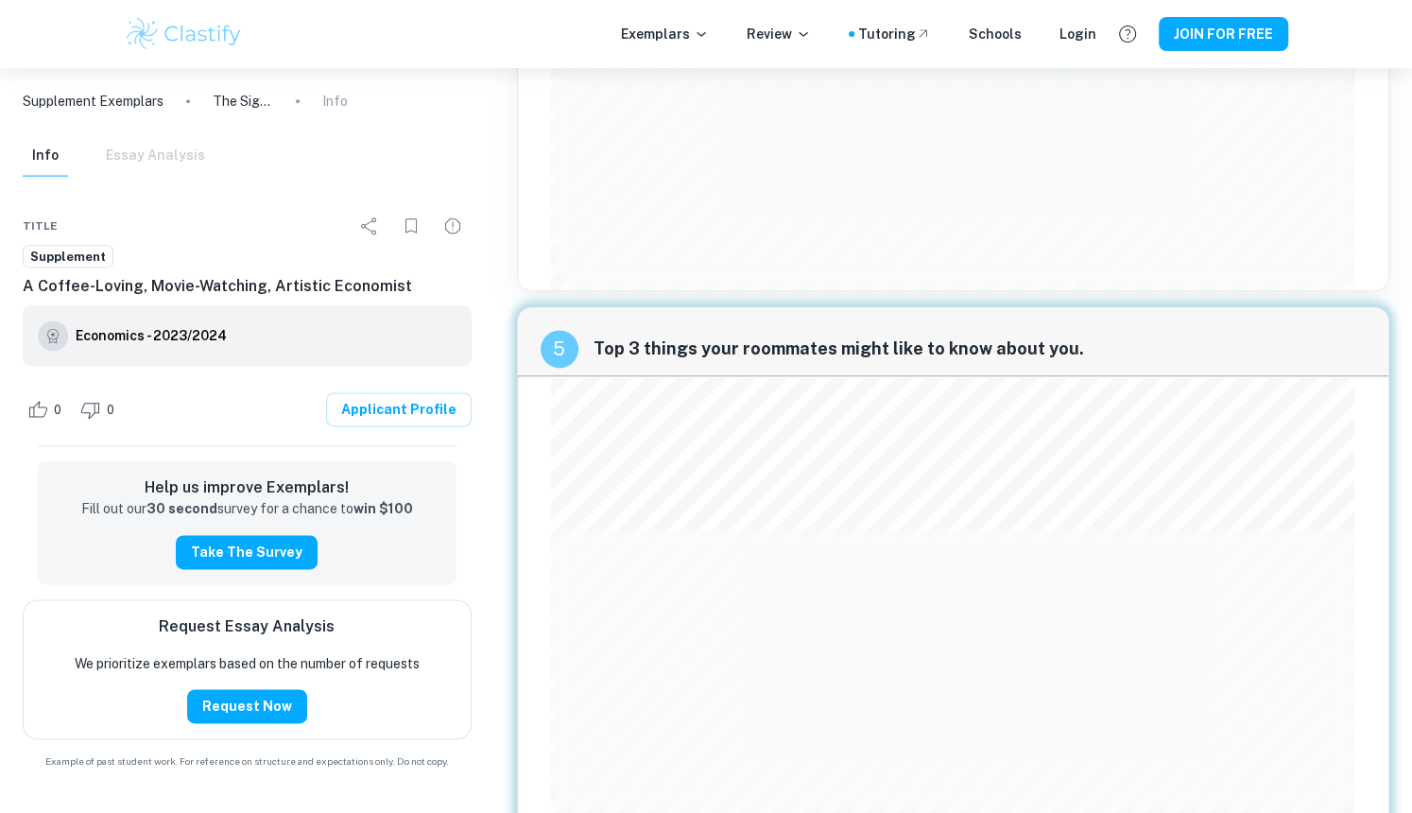
scroll to position [1871, 0]
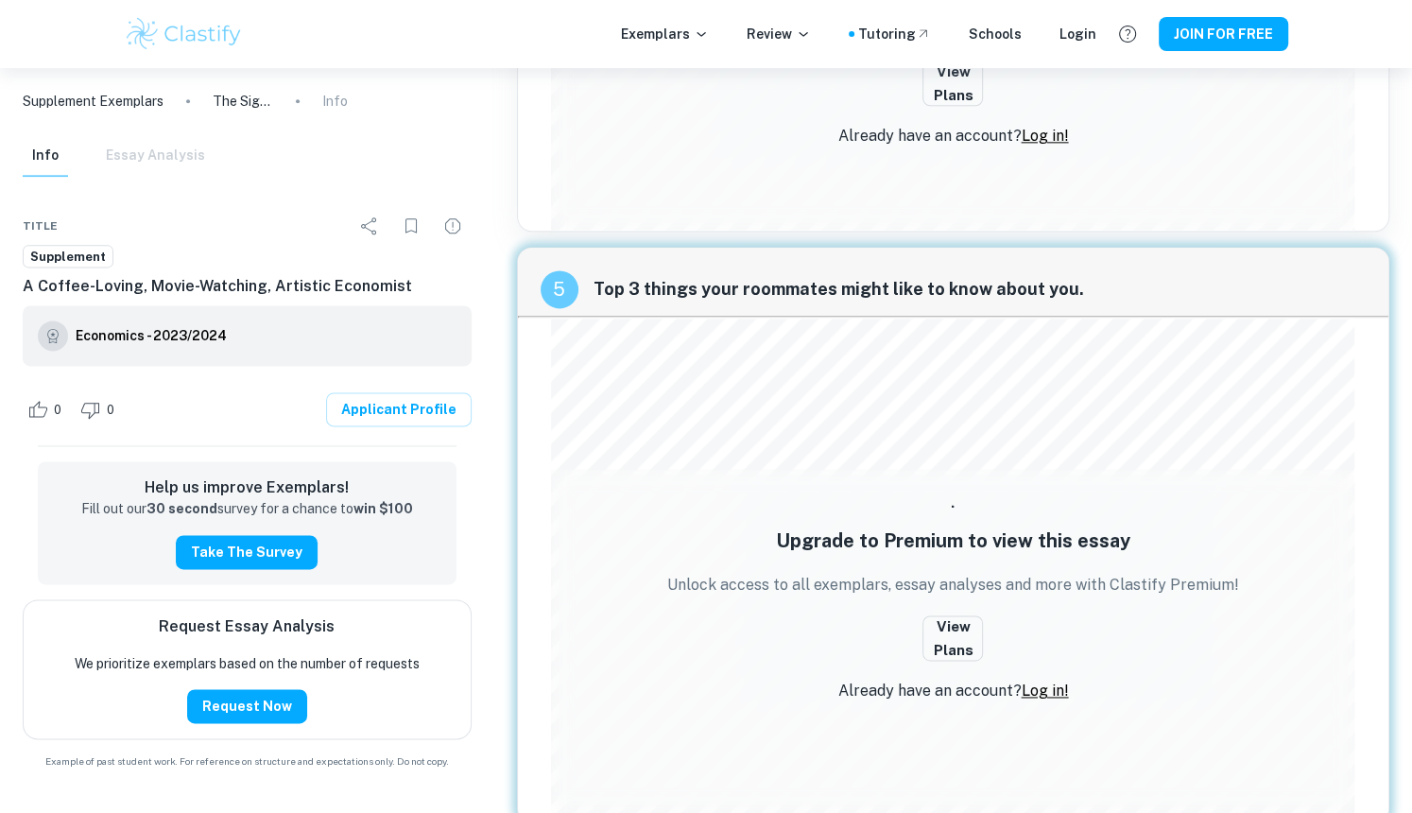
scroll to position [2926, 0]
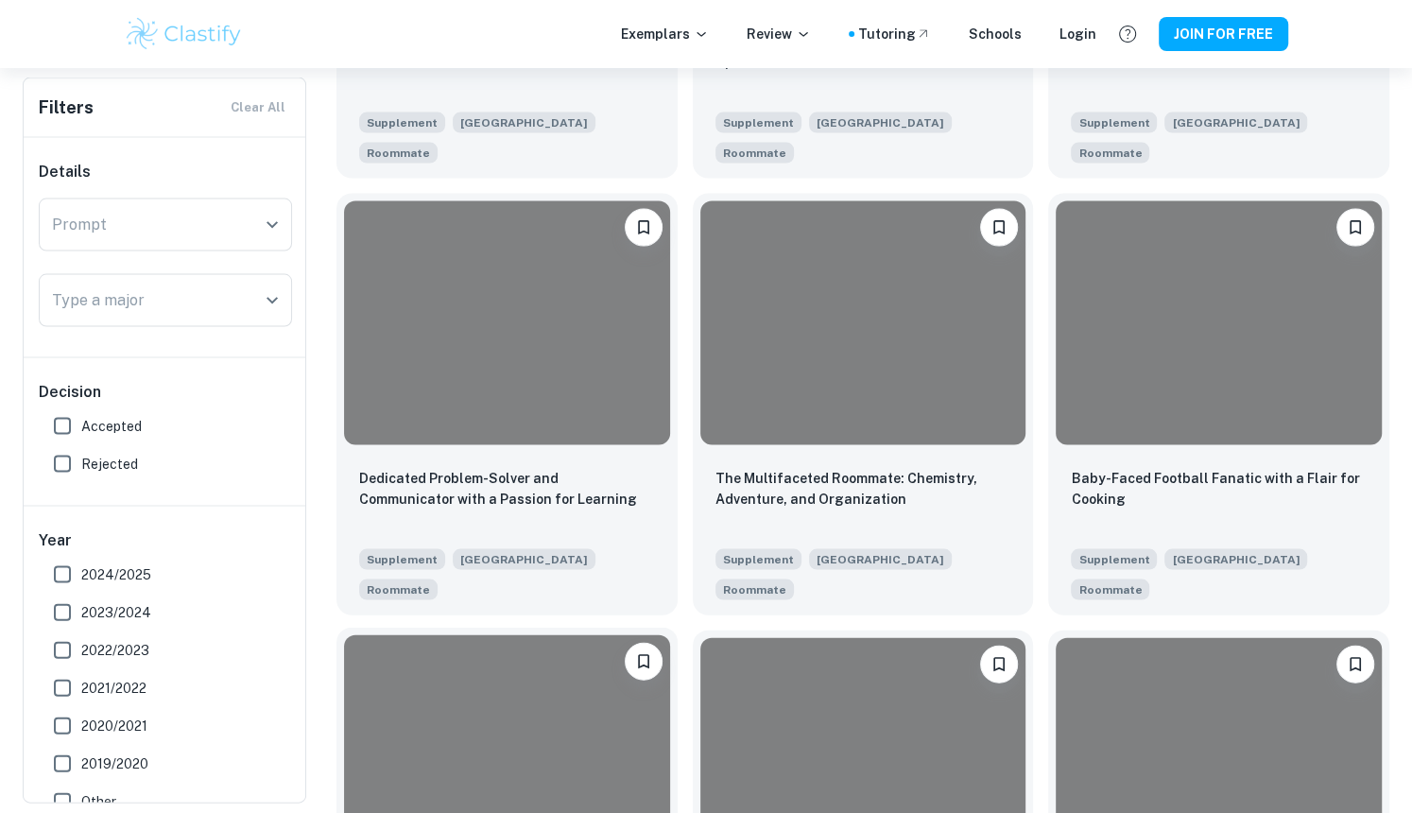
click at [531, 635] on div at bounding box center [507, 757] width 326 height 244
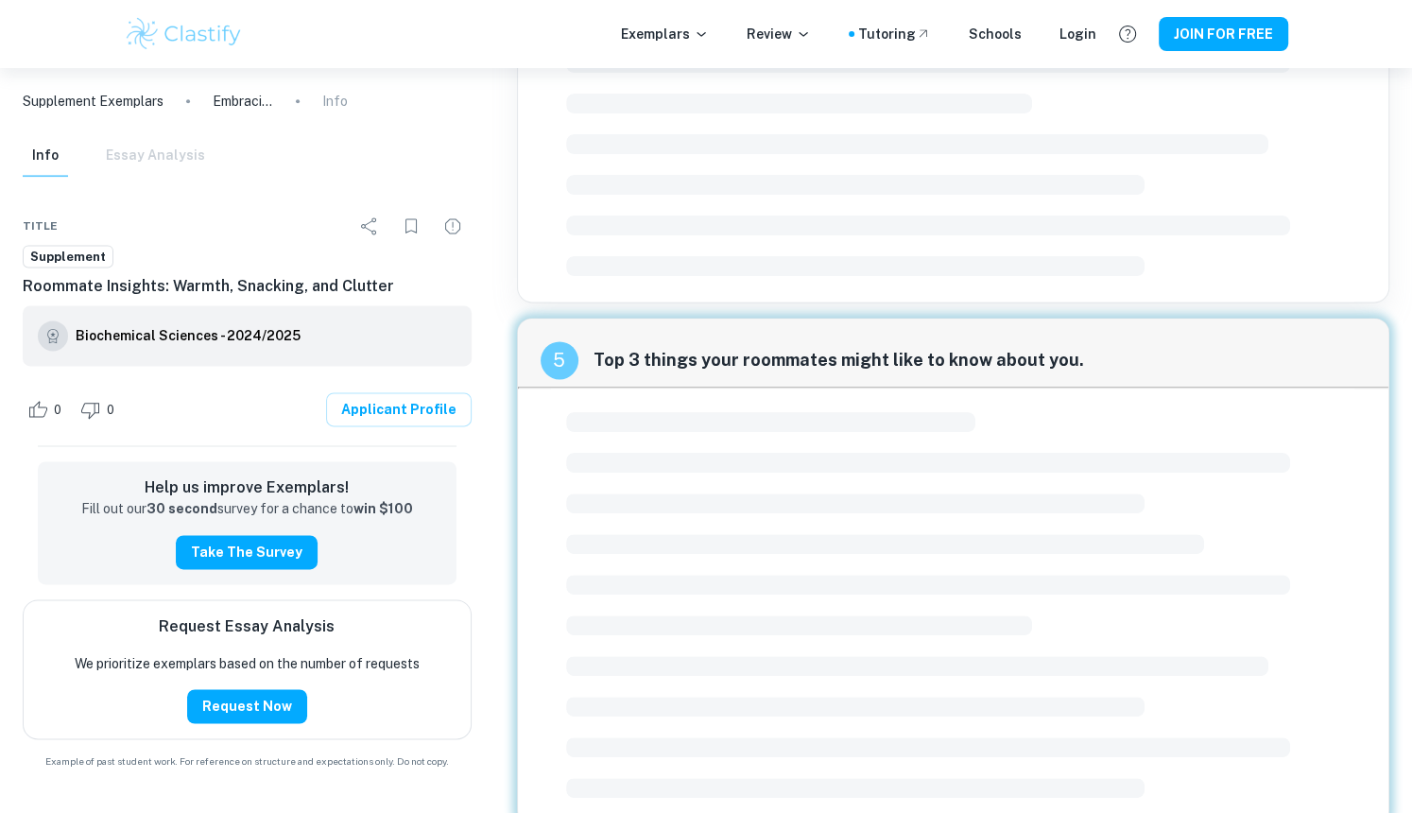
scroll to position [1512, 0]
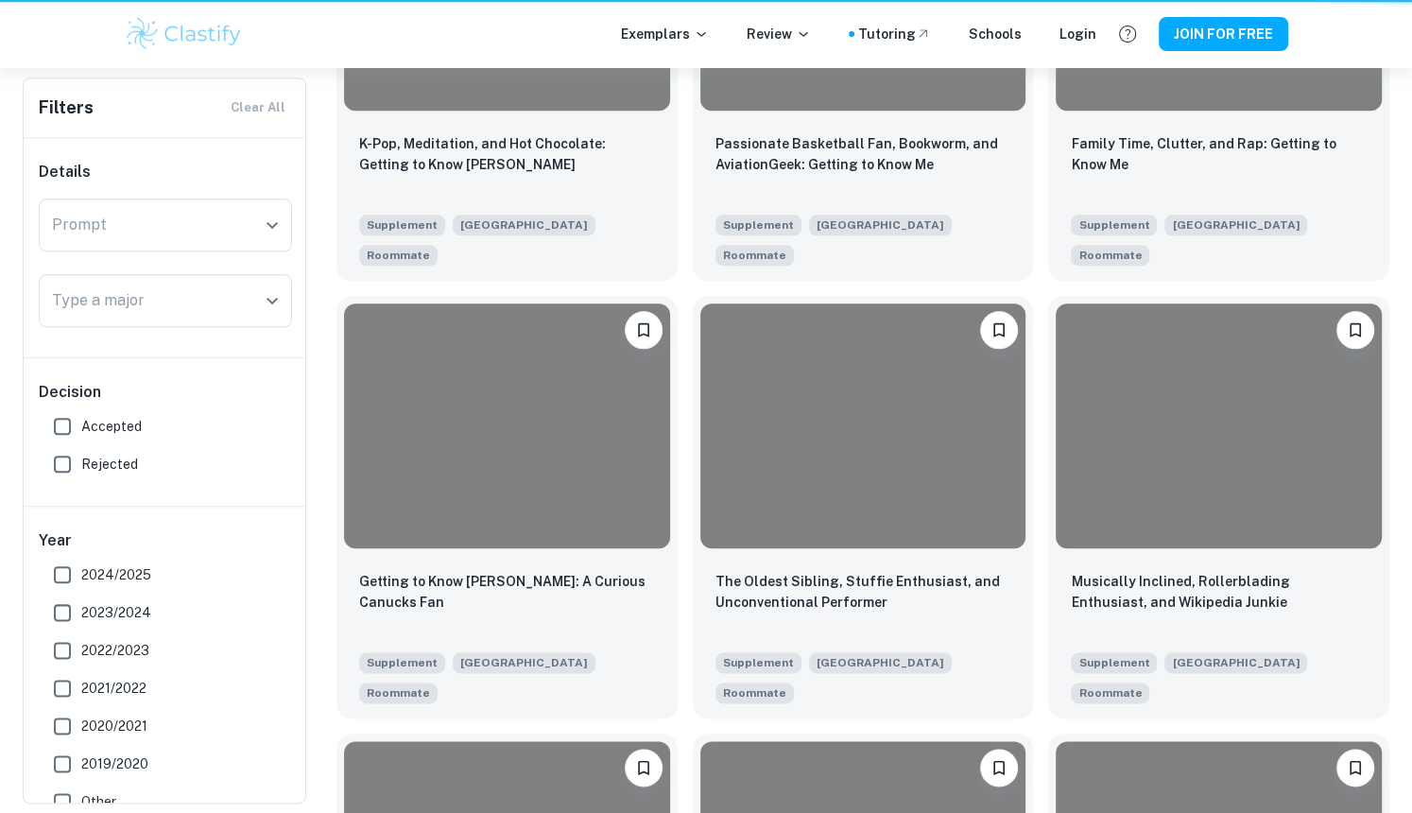
scroll to position [2926, 0]
